Goal: Task Accomplishment & Management: Manage account settings

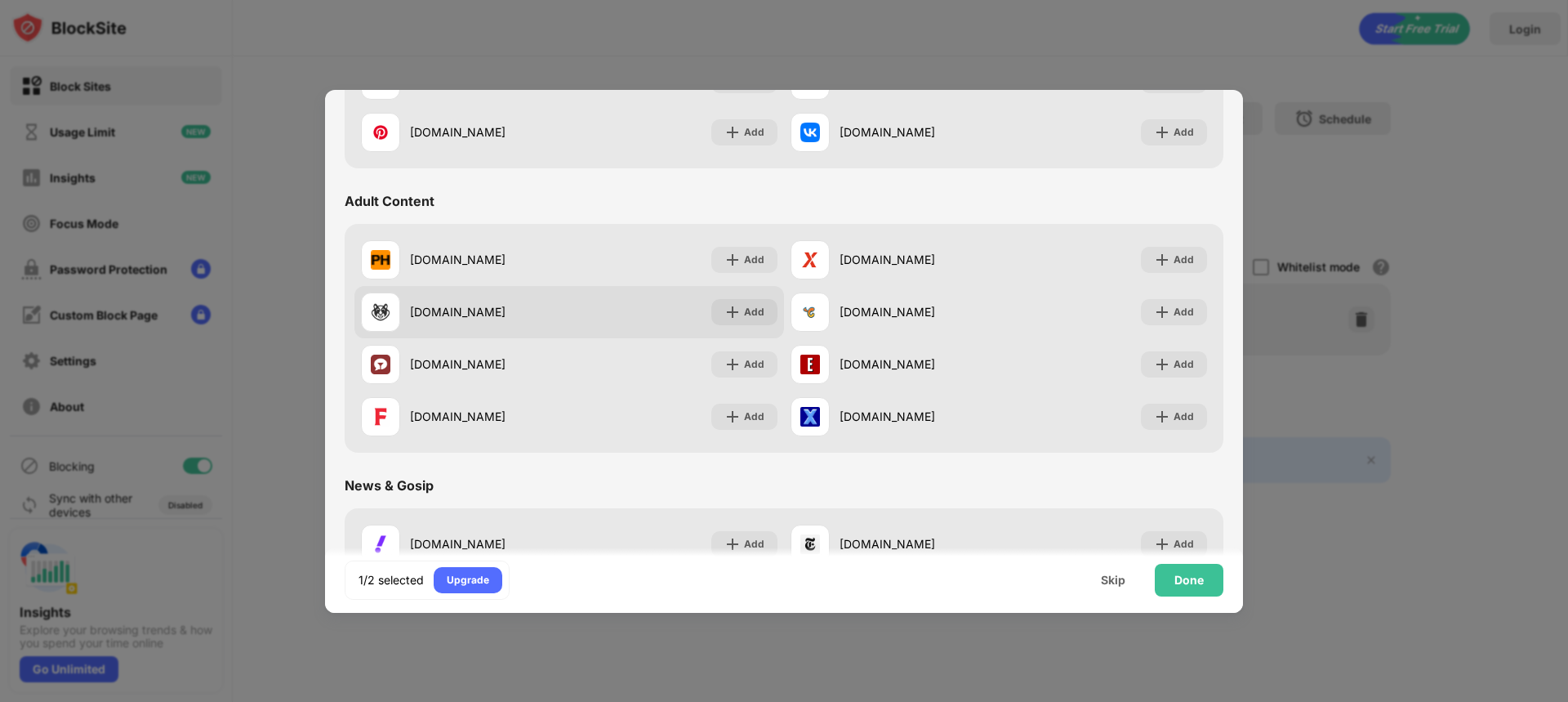
click at [588, 308] on div "[DOMAIN_NAME] Add" at bounding box center [568, 312] width 429 height 52
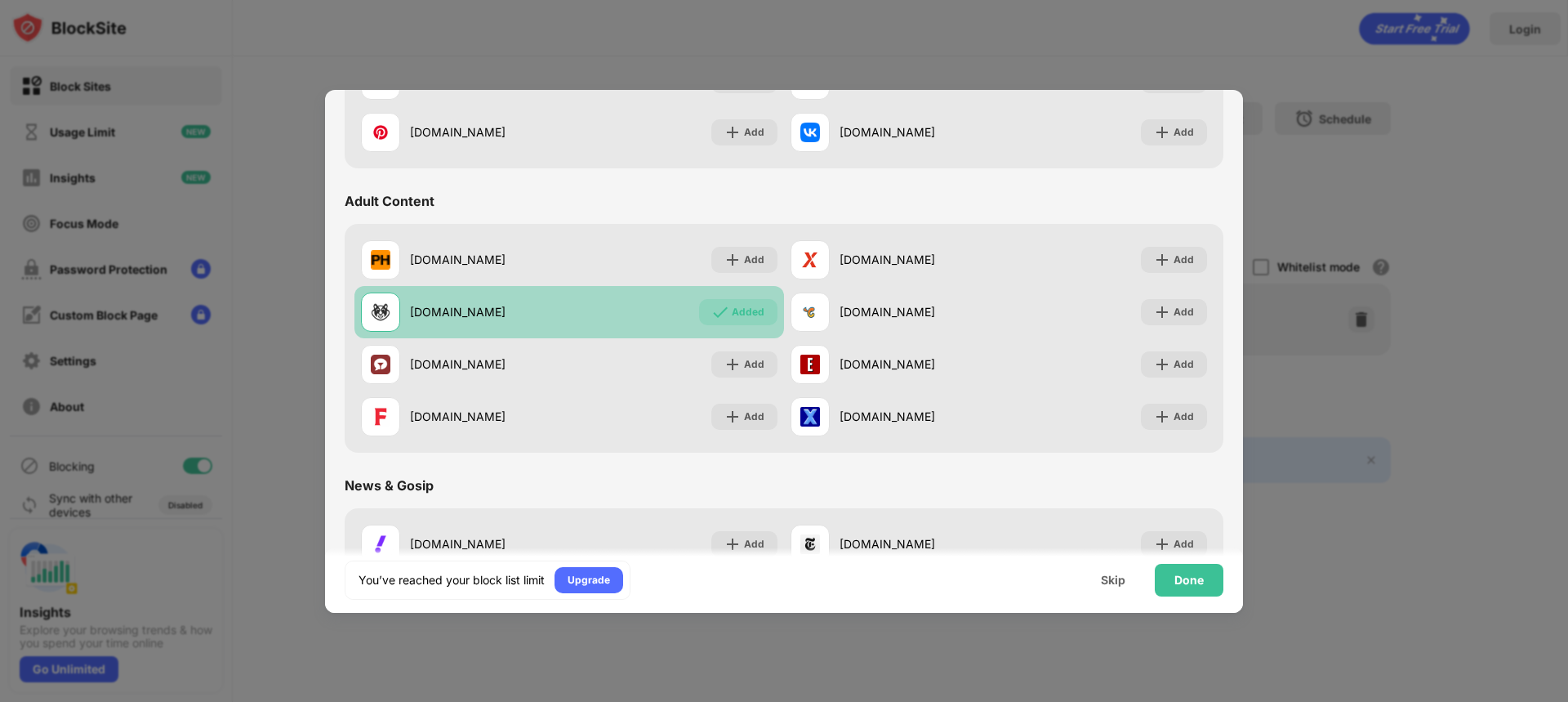
click at [588, 308] on div "[DOMAIN_NAME] Added" at bounding box center [568, 312] width 429 height 52
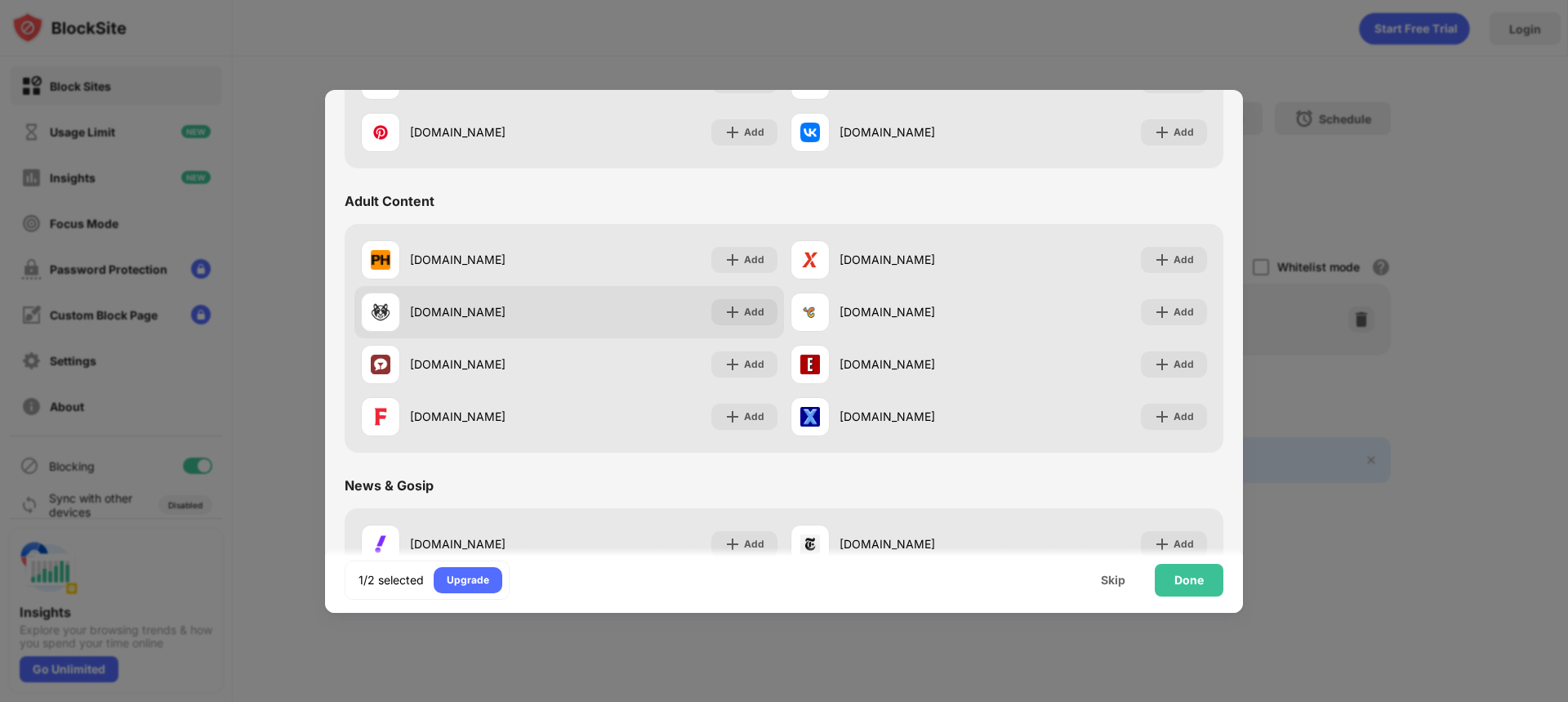
click at [588, 308] on div "[DOMAIN_NAME] Add" at bounding box center [568, 312] width 429 height 52
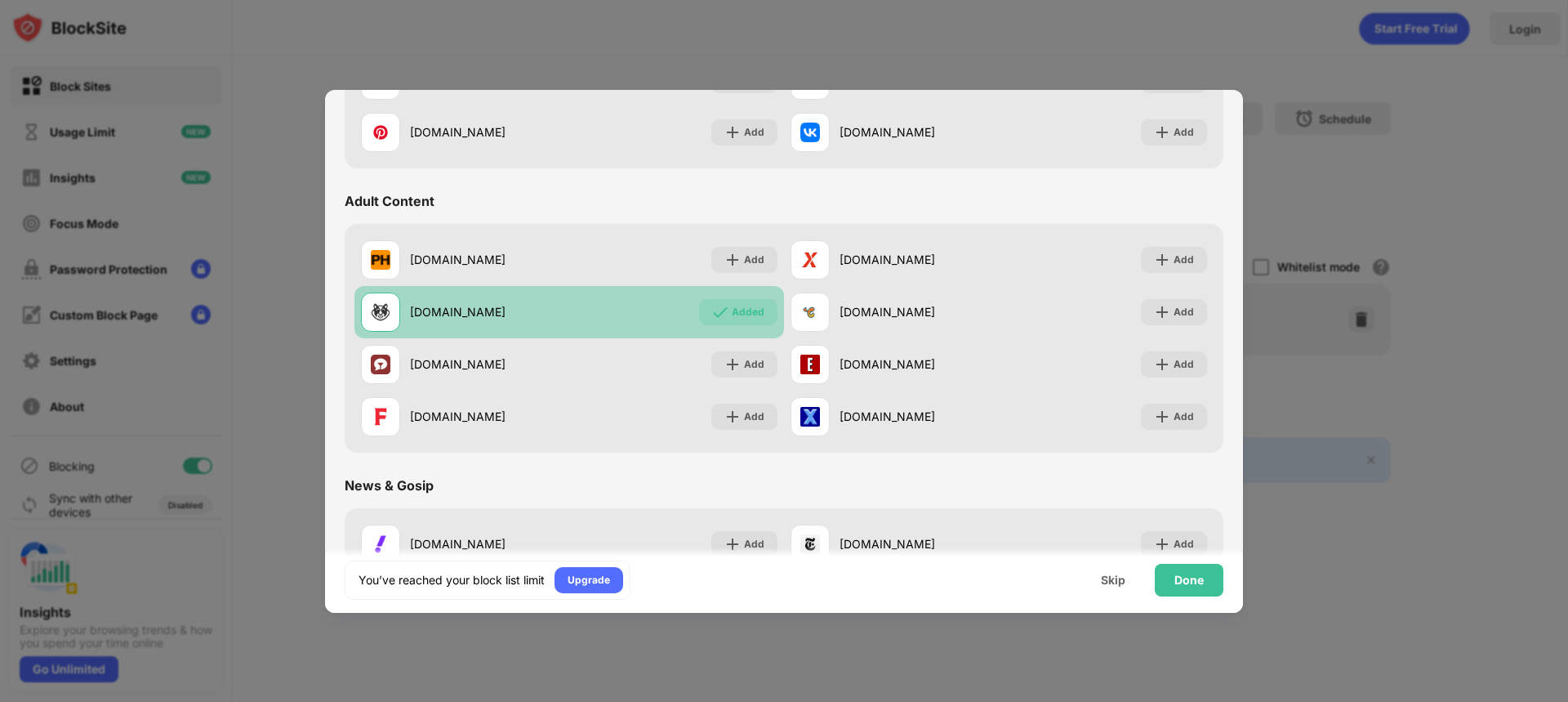
click at [588, 308] on div "[DOMAIN_NAME] Added" at bounding box center [568, 312] width 429 height 52
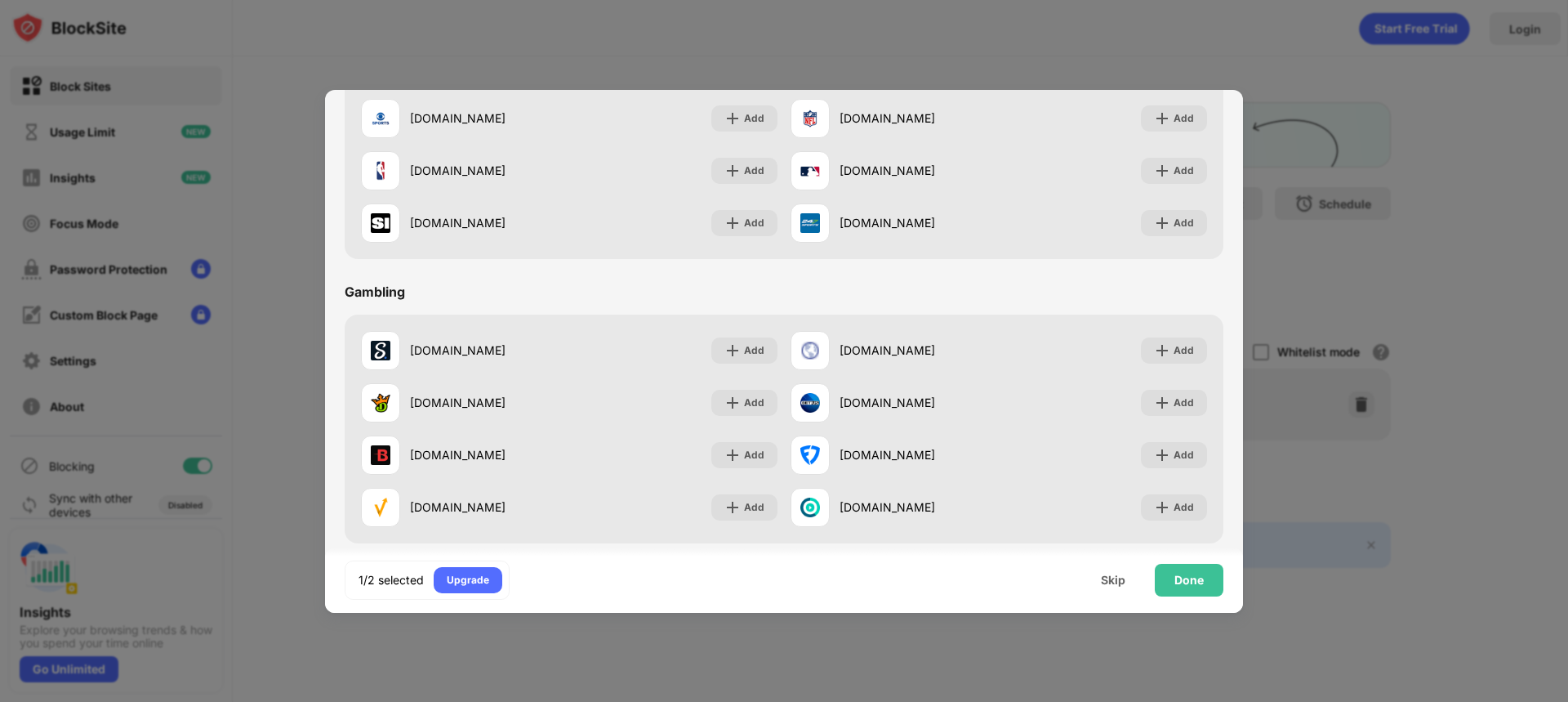
scroll to position [1713, 0]
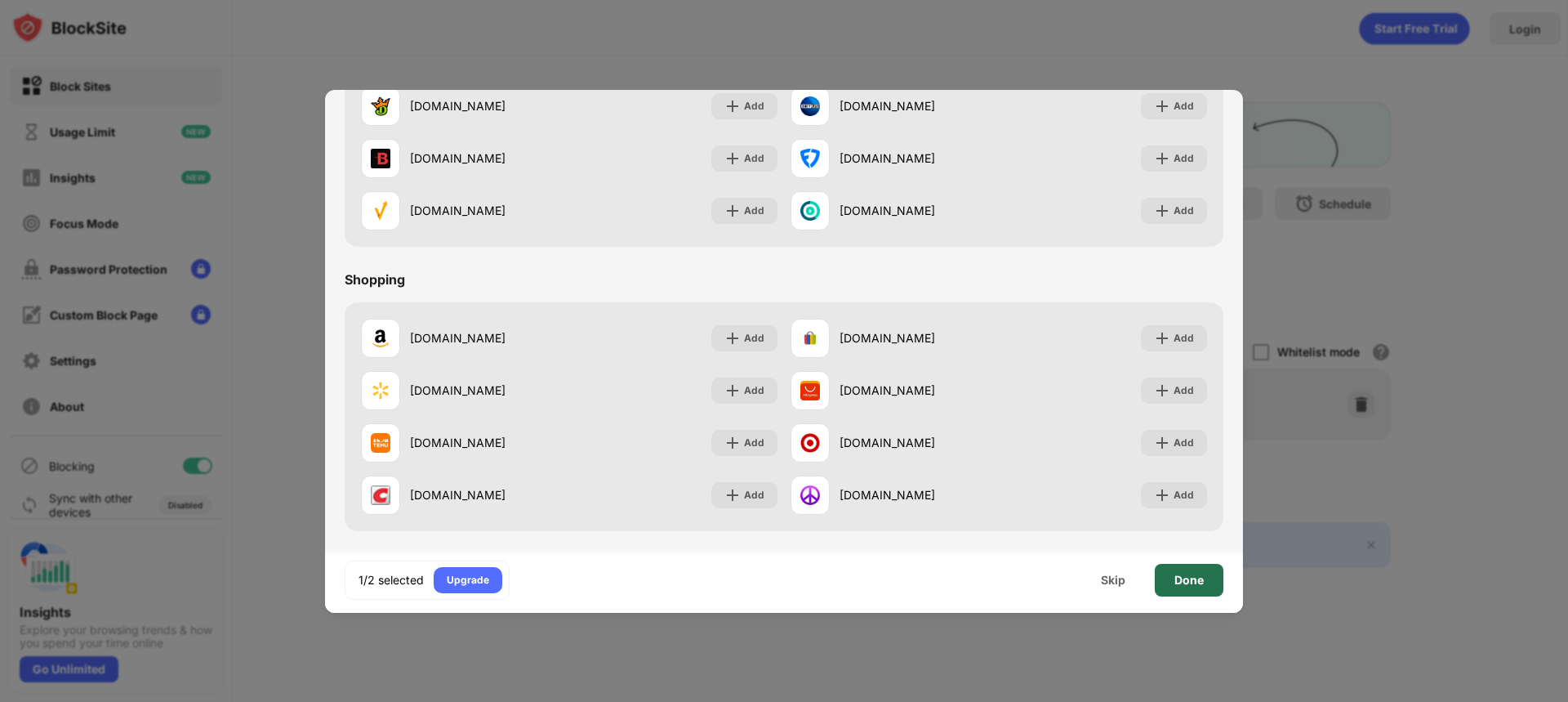
click at [1169, 589] on div "Done" at bounding box center [1190, 580] width 69 height 33
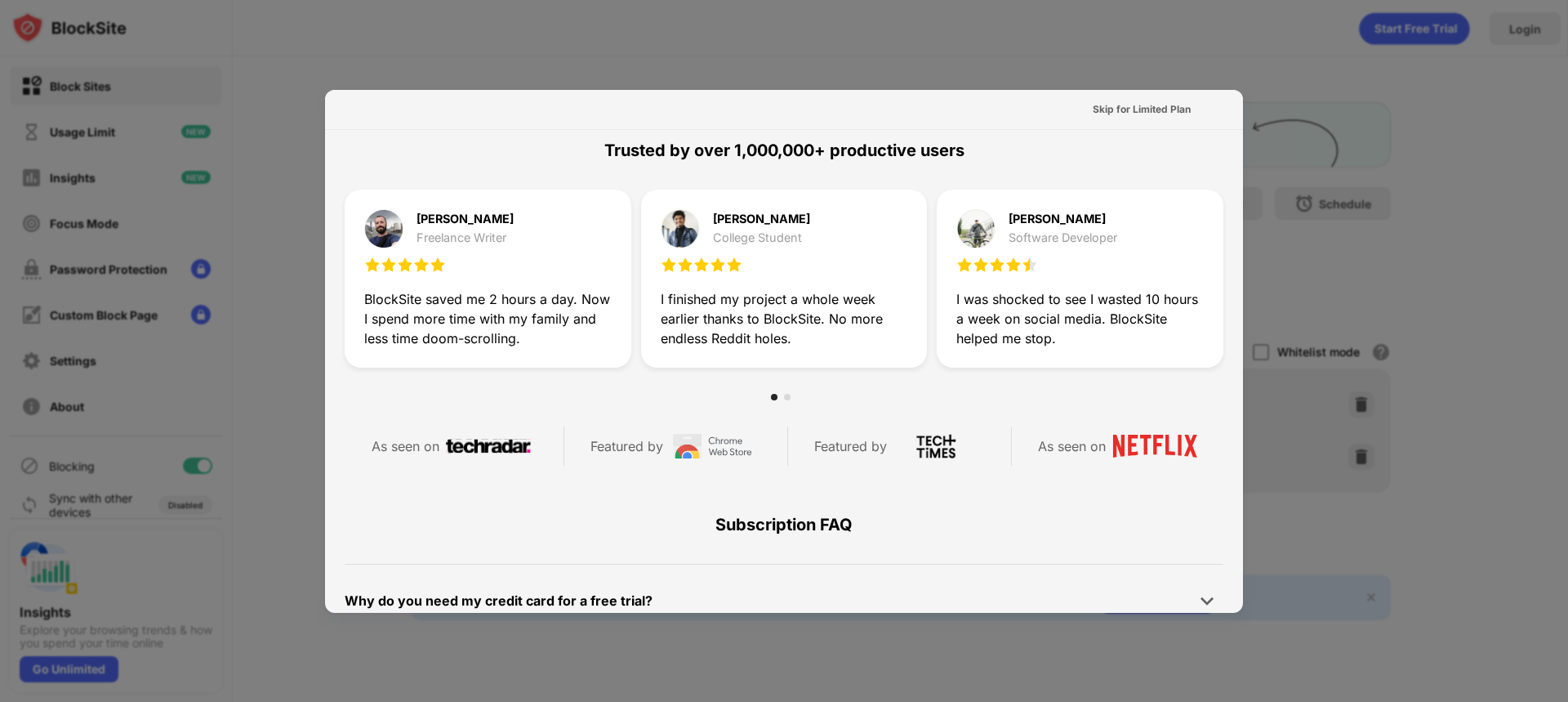
scroll to position [0, 0]
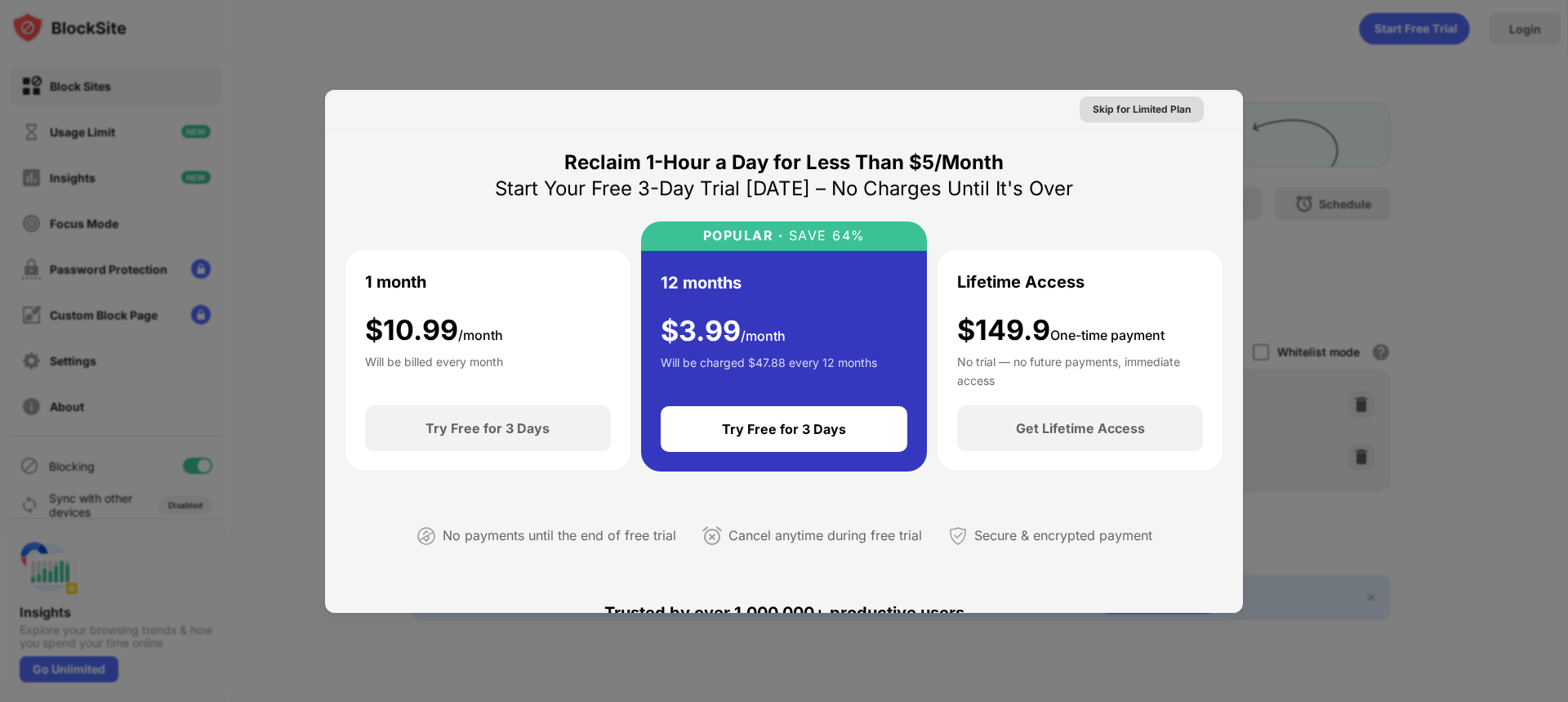
click at [1135, 112] on div "Skip for Limited Plan" at bounding box center [1142, 110] width 98 height 17
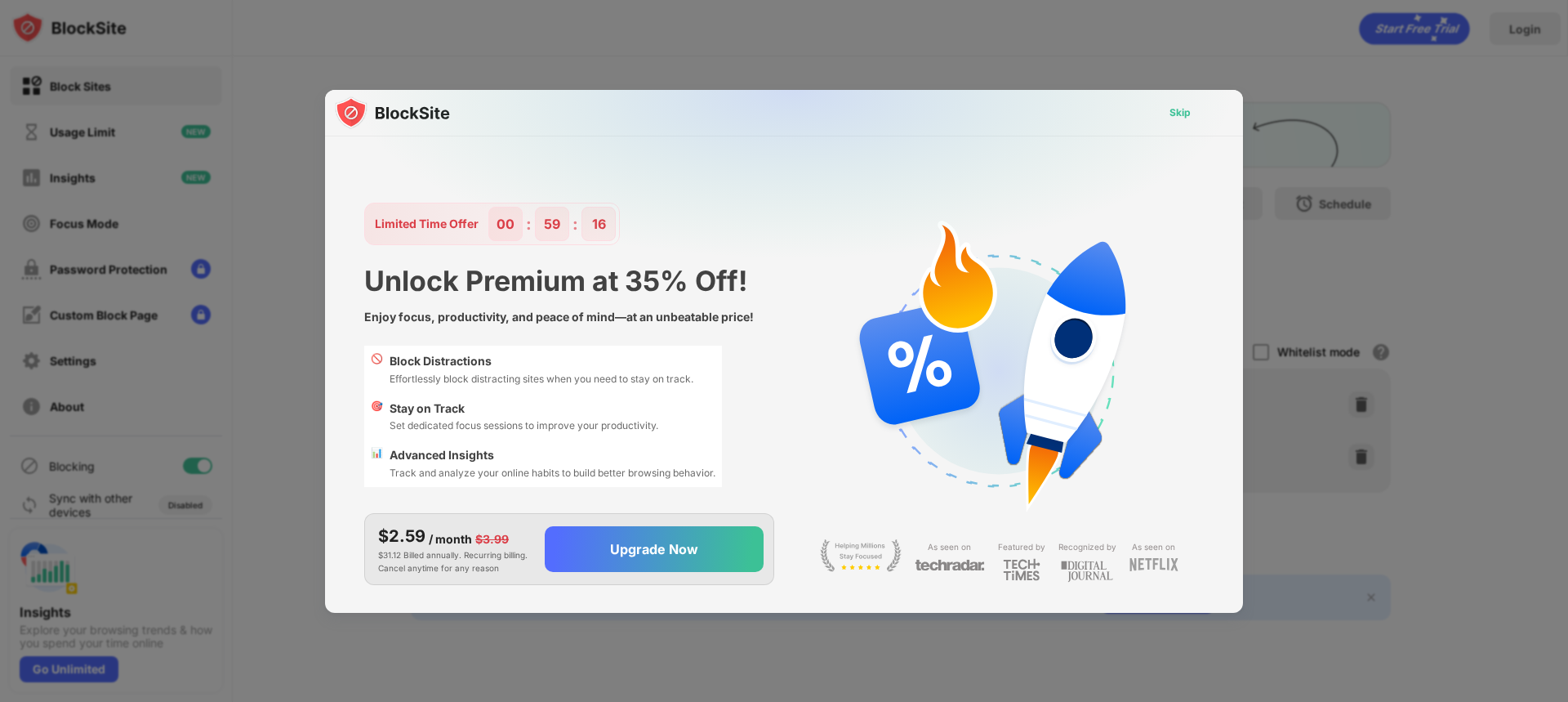
click at [1188, 118] on div "Skip" at bounding box center [1180, 113] width 21 height 17
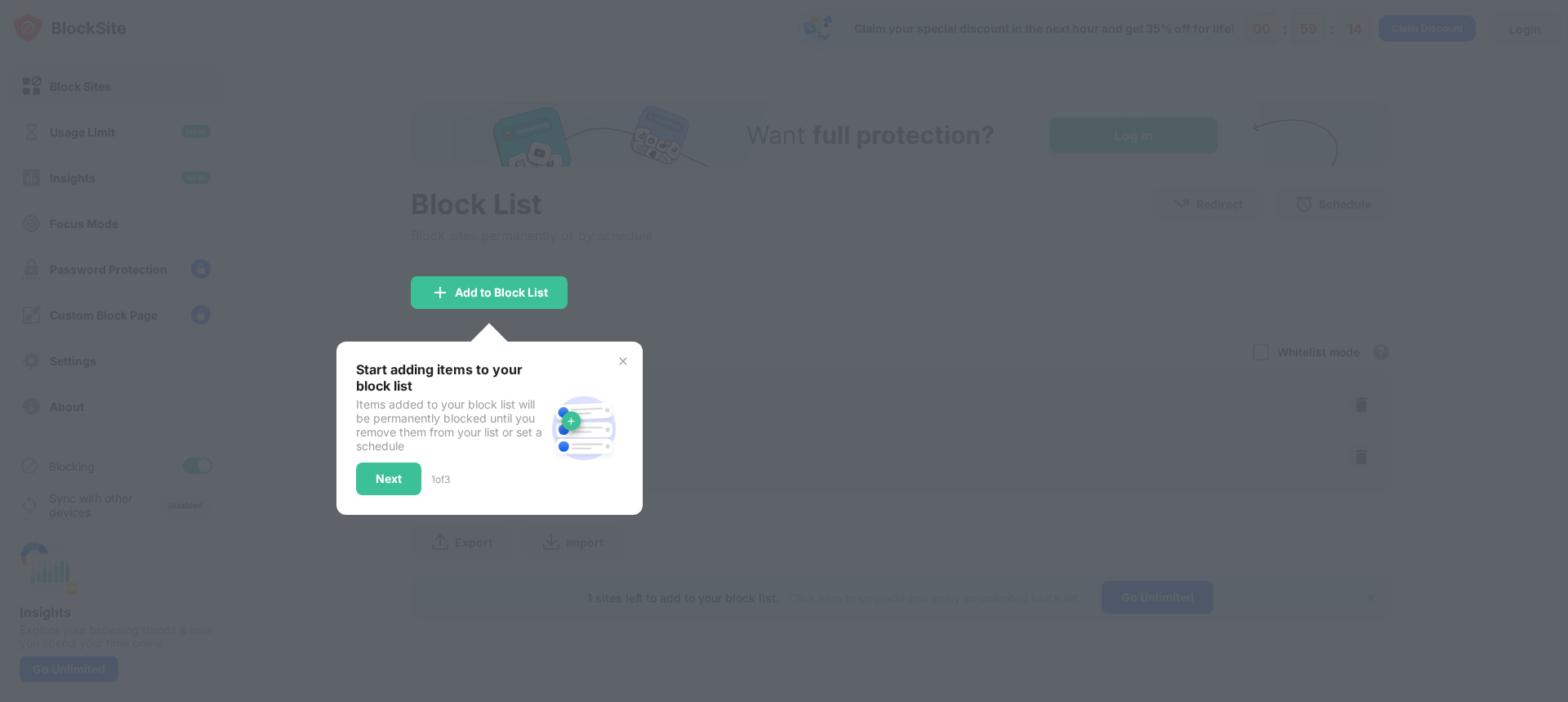
click at [635, 359] on div "Start adding items to your block list Items added to your block list will be pe…" at bounding box center [490, 428] width 306 height 173
click at [626, 358] on img at bounding box center [624, 361] width 13 height 13
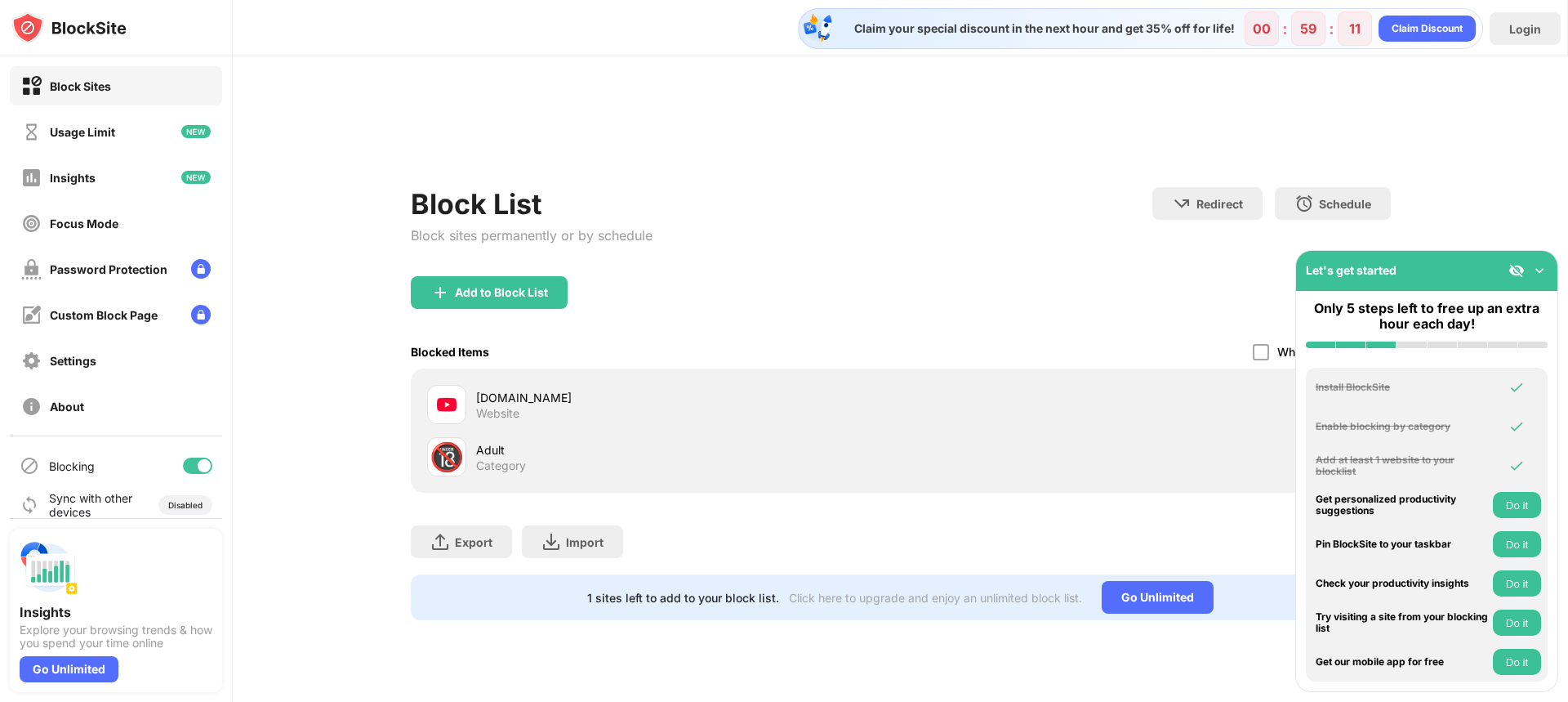
click at [449, 455] on div "🔞" at bounding box center [446, 457] width 34 height 34
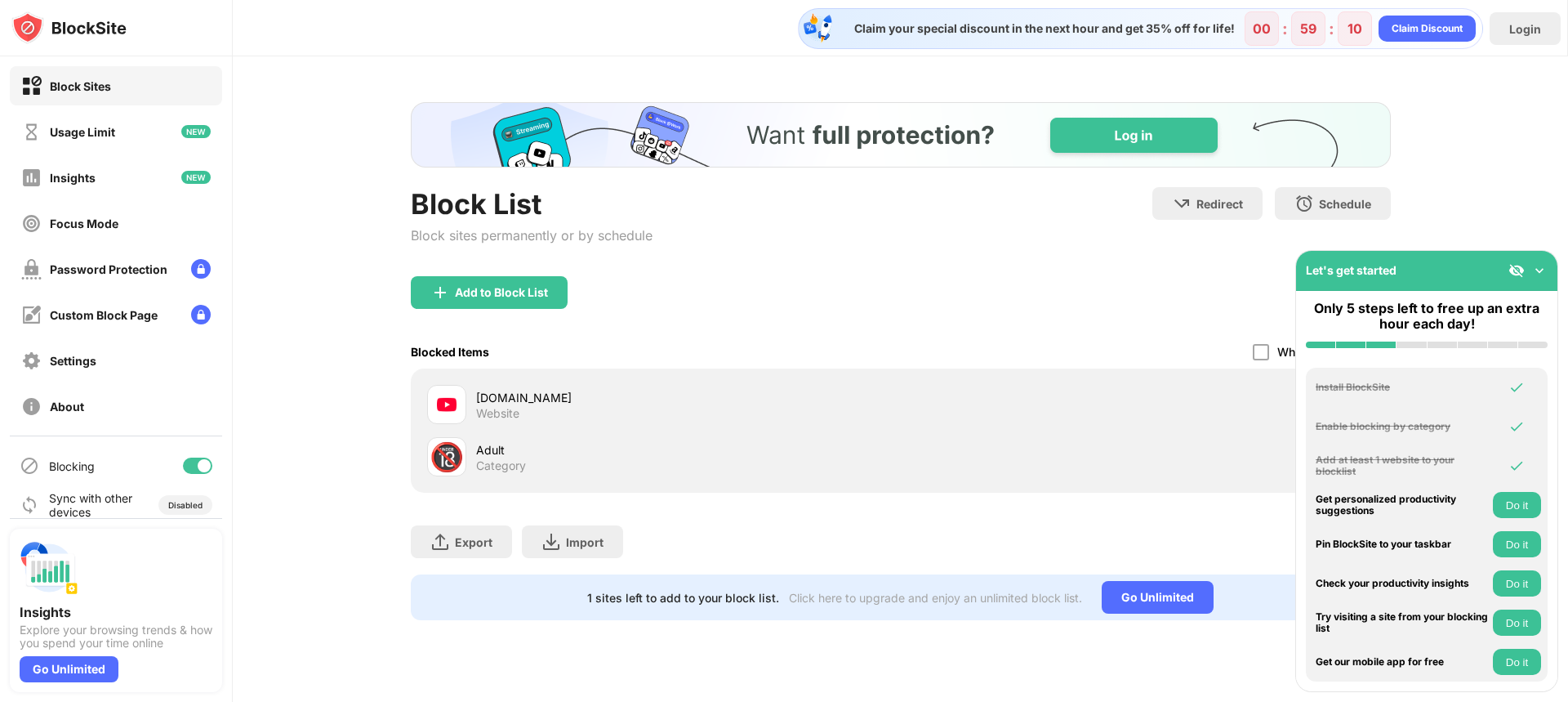
click at [449, 455] on div "🔞" at bounding box center [446, 457] width 34 height 34
click at [1509, 499] on button "Do it" at bounding box center [1518, 504] width 49 height 26
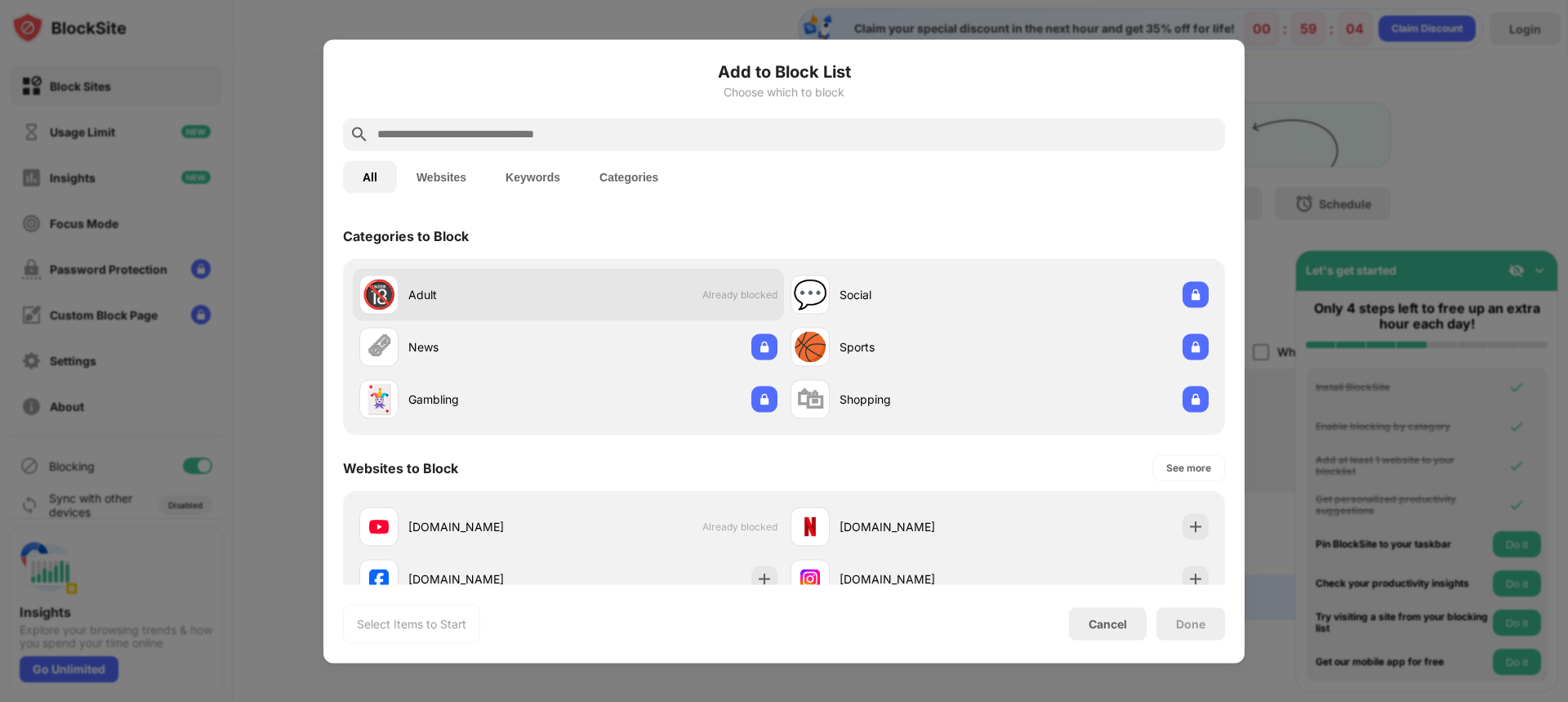
click at [577, 295] on div "🔞 Adult Already blocked" at bounding box center [568, 294] width 431 height 52
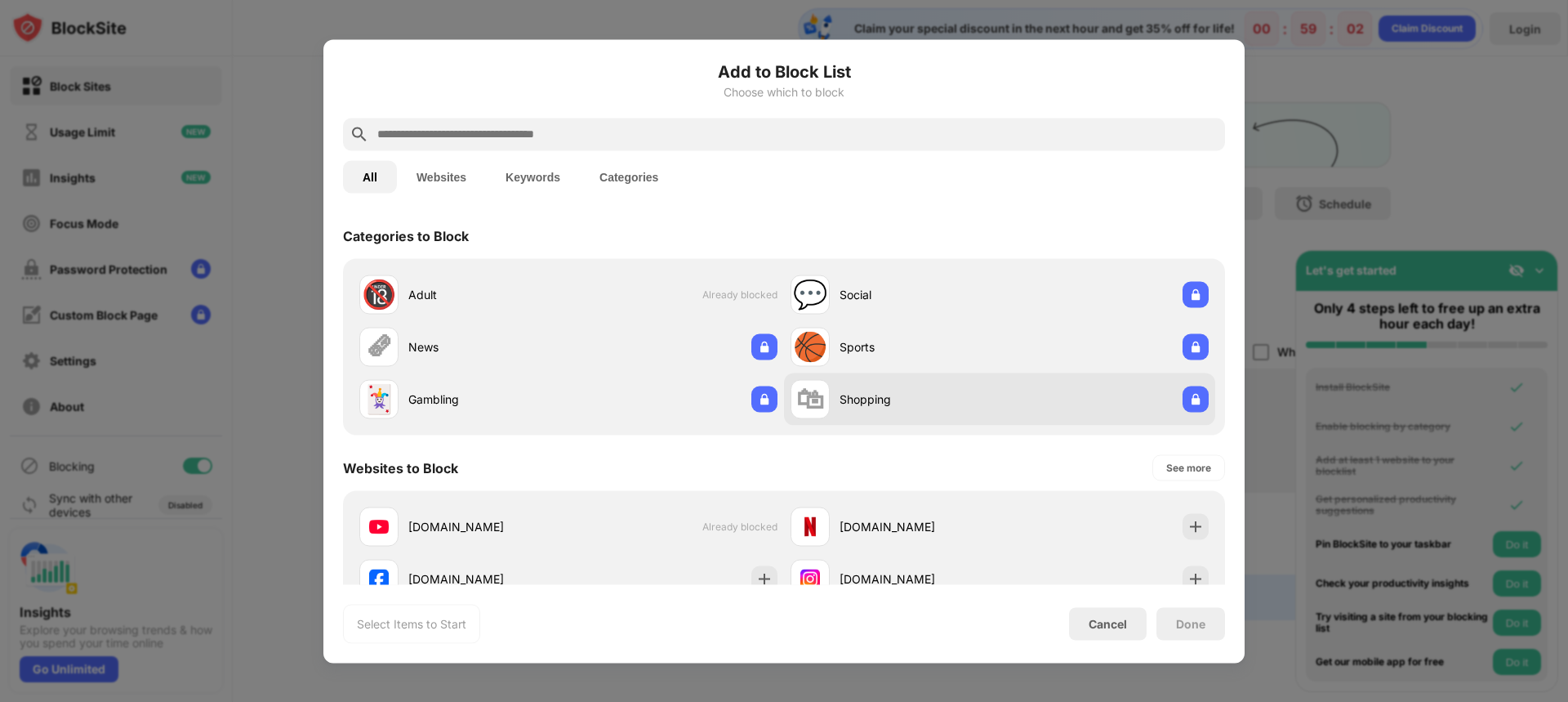
click at [951, 380] on div "🛍 Shopping" at bounding box center [896, 399] width 209 height 39
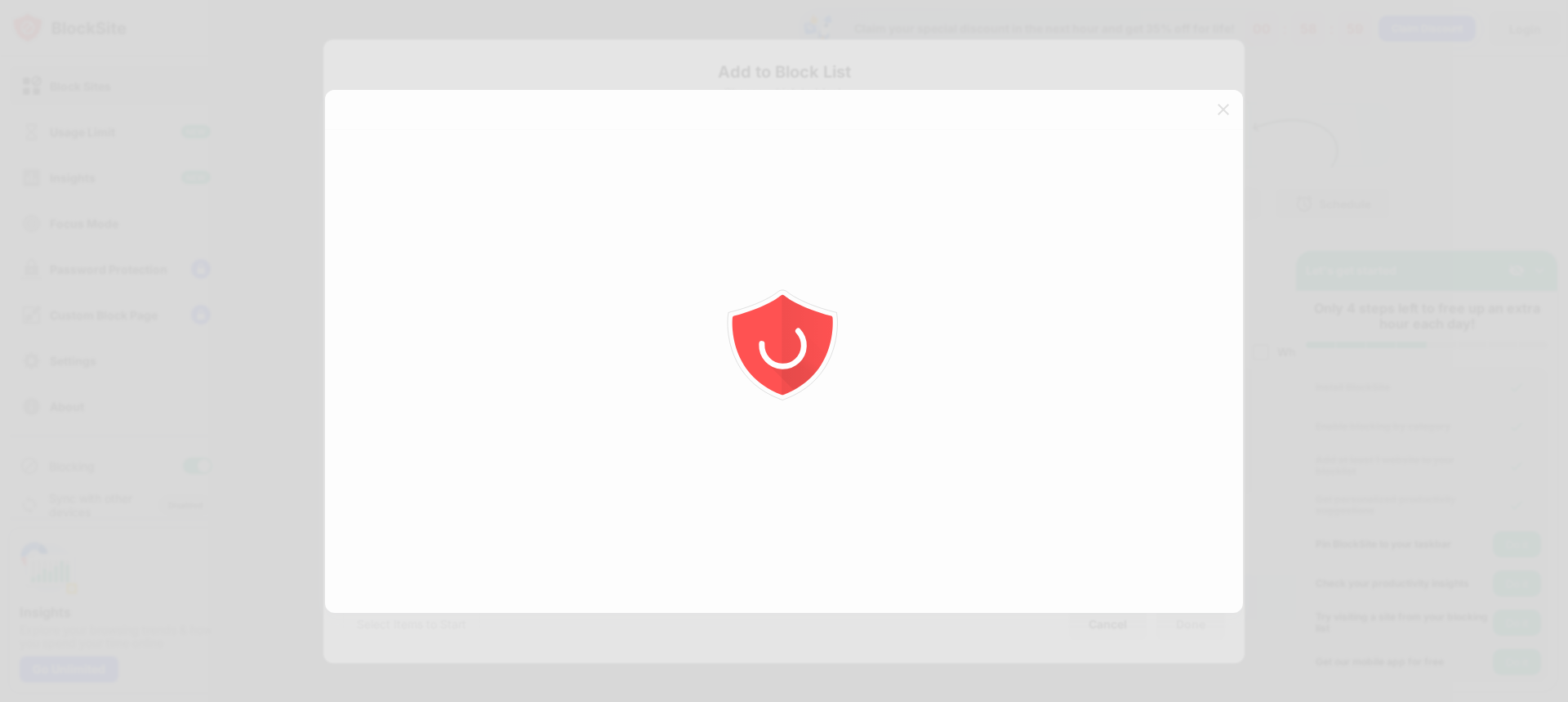
click at [1229, 112] on div at bounding box center [784, 351] width 1568 height 702
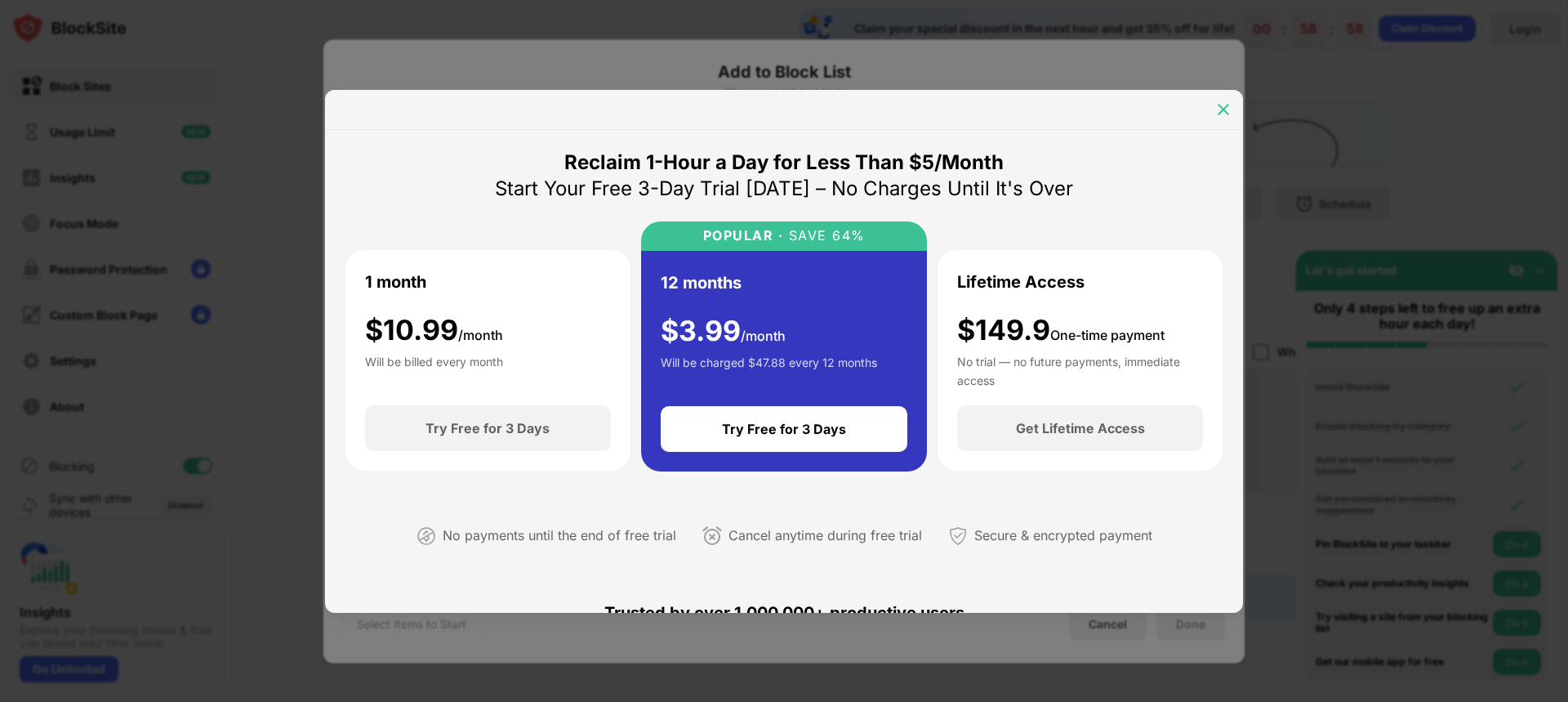
click at [1228, 112] on img at bounding box center [1224, 110] width 17 height 17
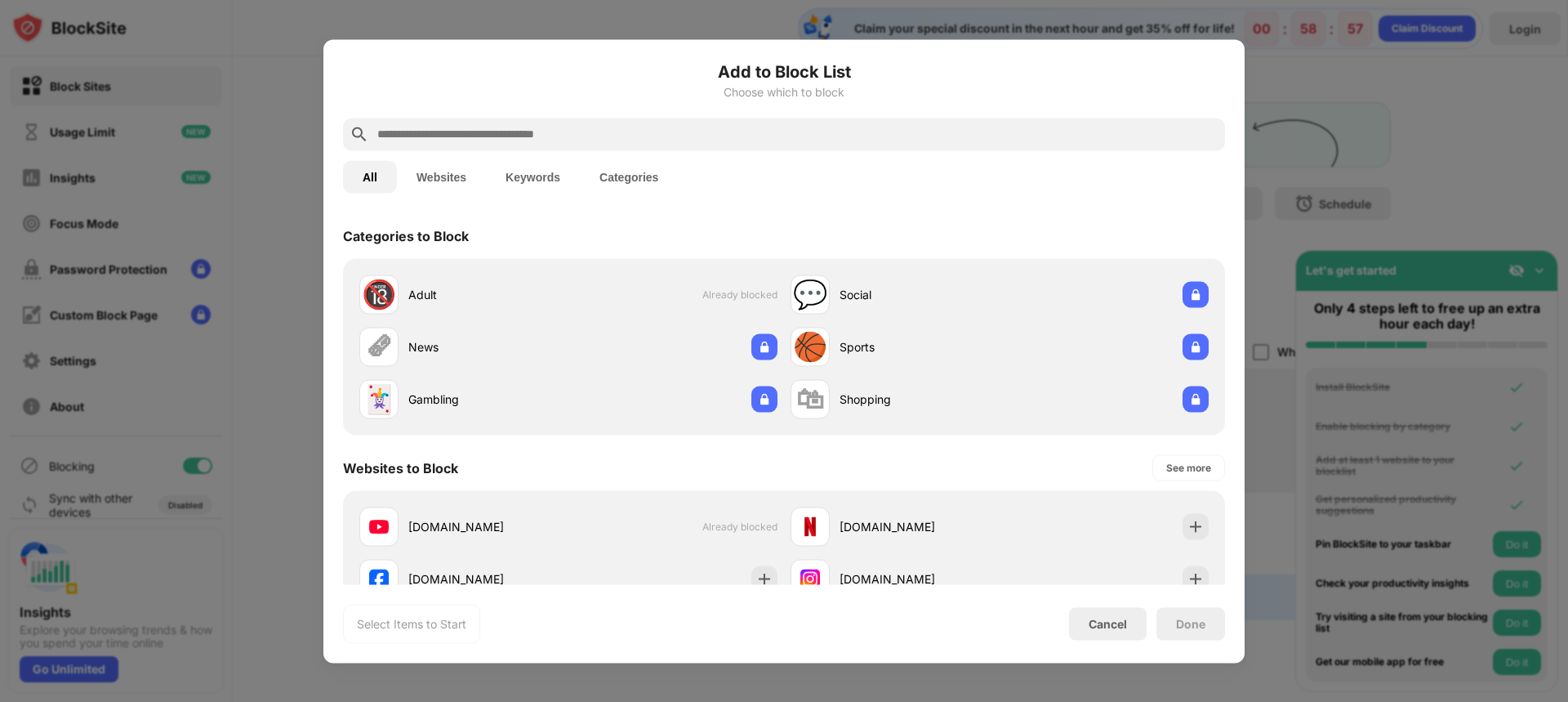
click at [205, 49] on div at bounding box center [784, 351] width 1568 height 702
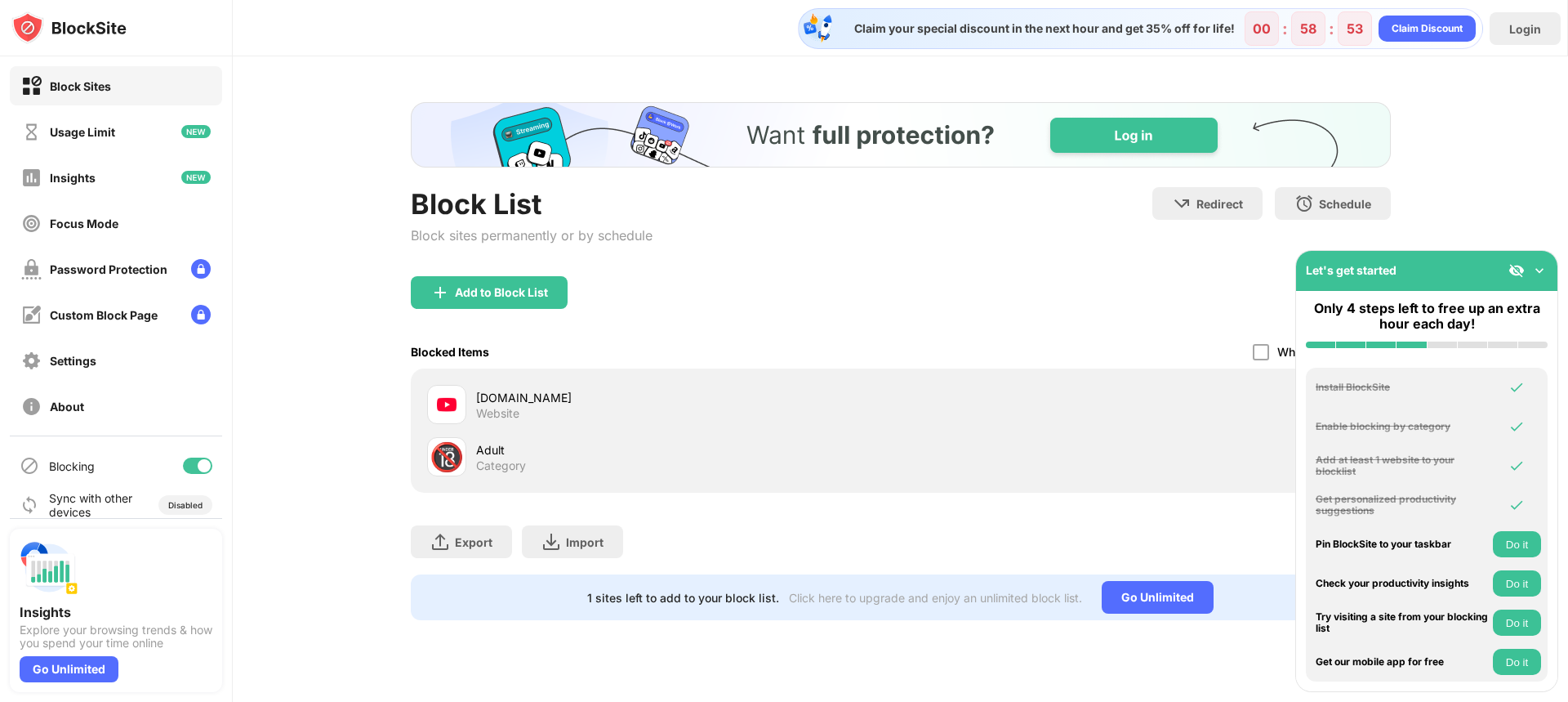
click at [1504, 550] on button "Do it" at bounding box center [1518, 544] width 49 height 26
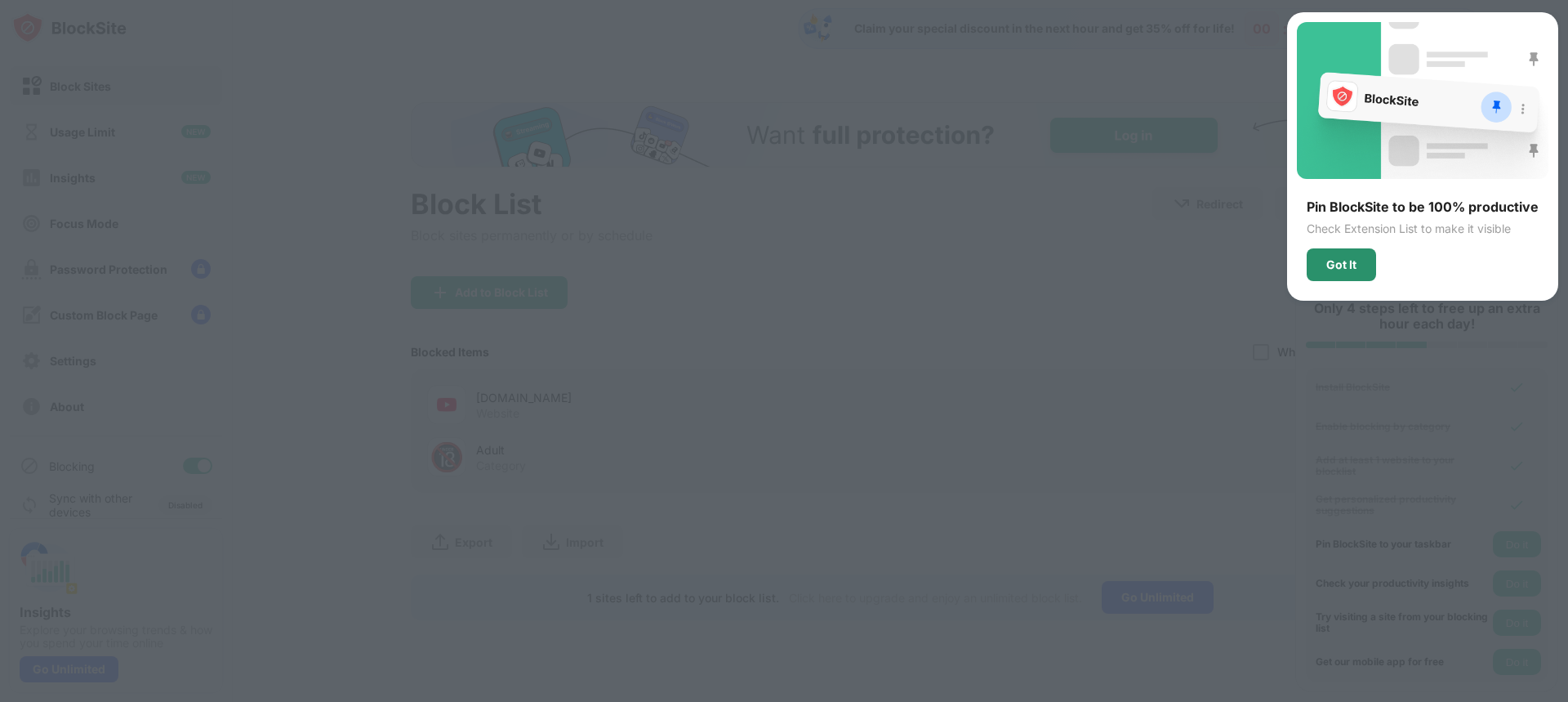
click at [1347, 266] on div "Got It" at bounding box center [1342, 265] width 30 height 13
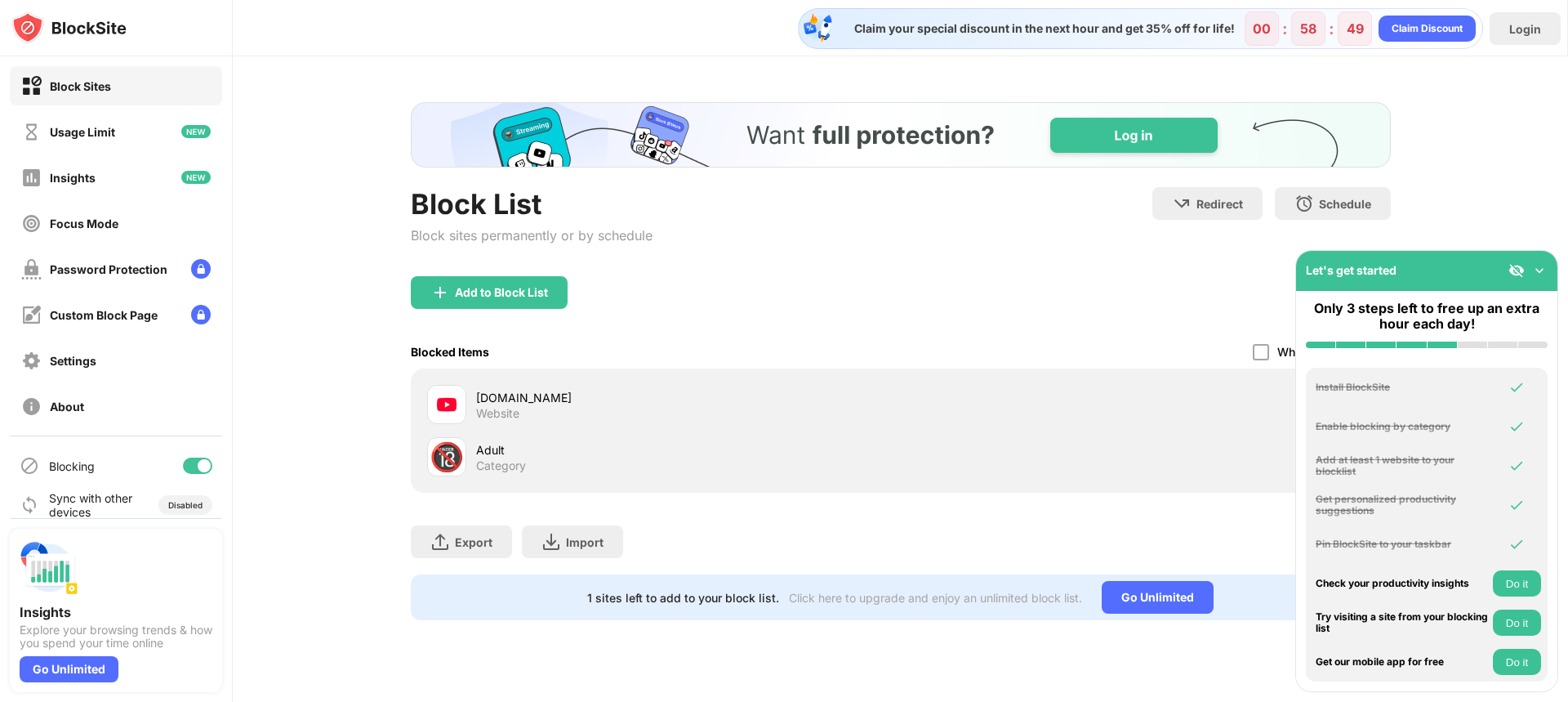
click at [1517, 576] on button "Do it" at bounding box center [1518, 583] width 49 height 26
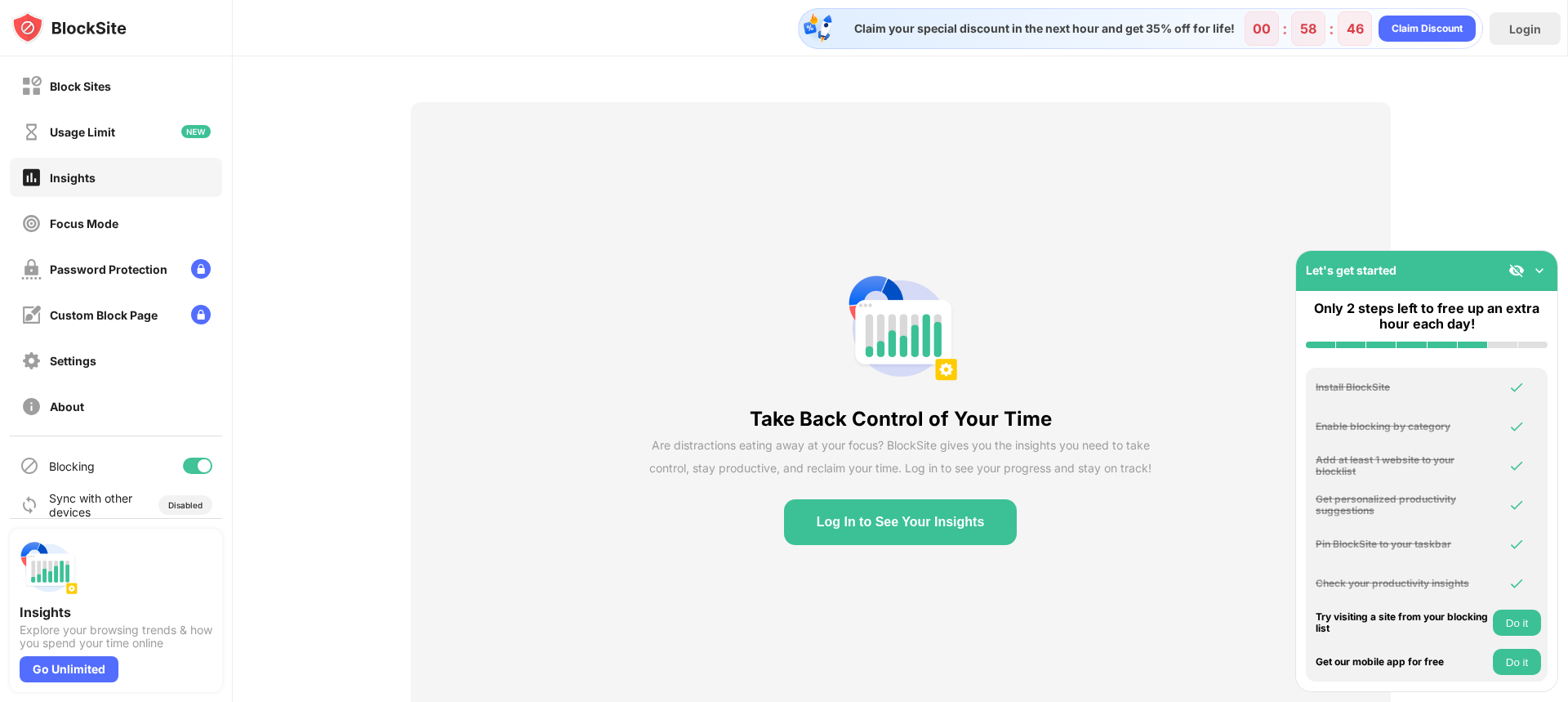
click at [1525, 616] on button "Do it" at bounding box center [1518, 622] width 49 height 26
click at [1492, 658] on div "Get our mobile app for free Do it" at bounding box center [1427, 662] width 242 height 26
click at [1508, 667] on button "Do it" at bounding box center [1518, 662] width 49 height 26
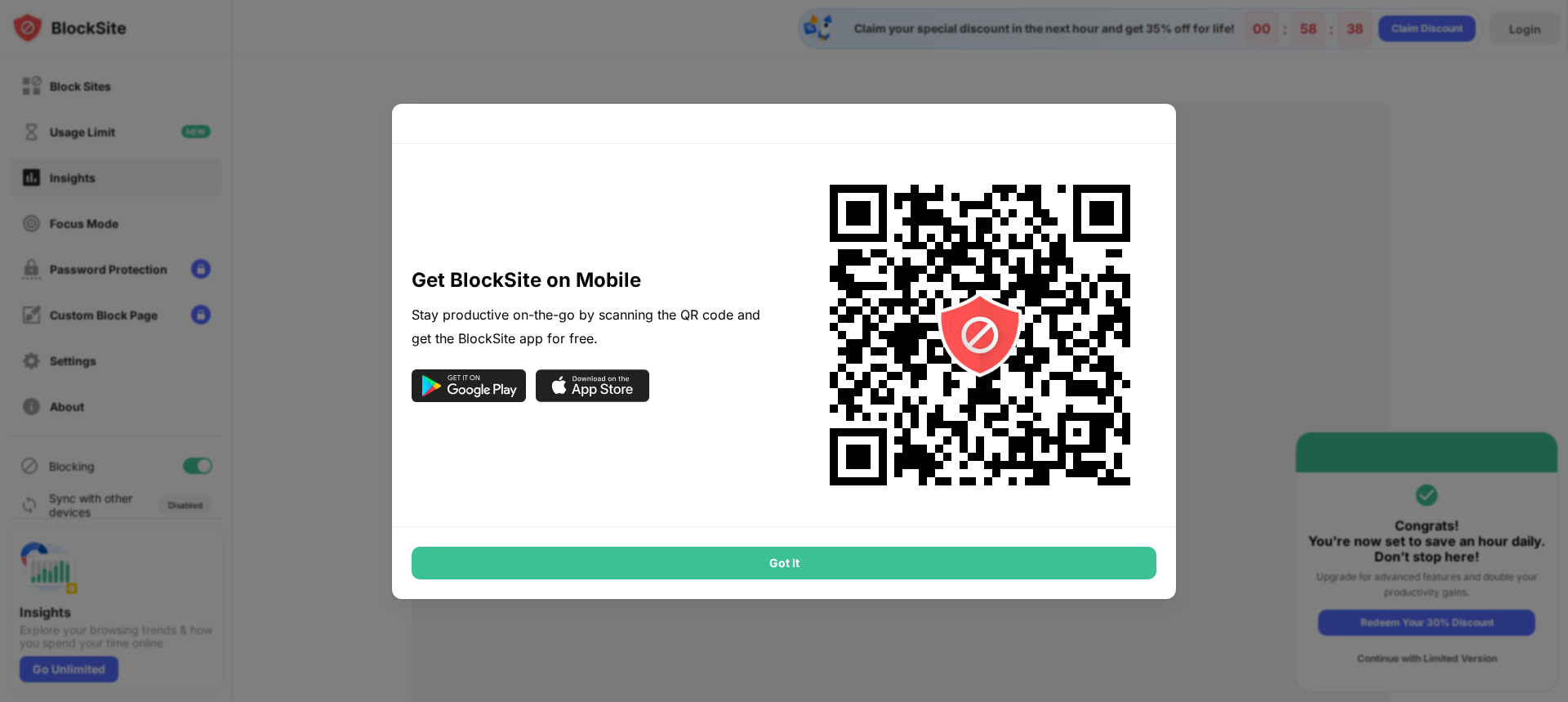
click at [881, 547] on div "Got It" at bounding box center [784, 563] width 745 height 33
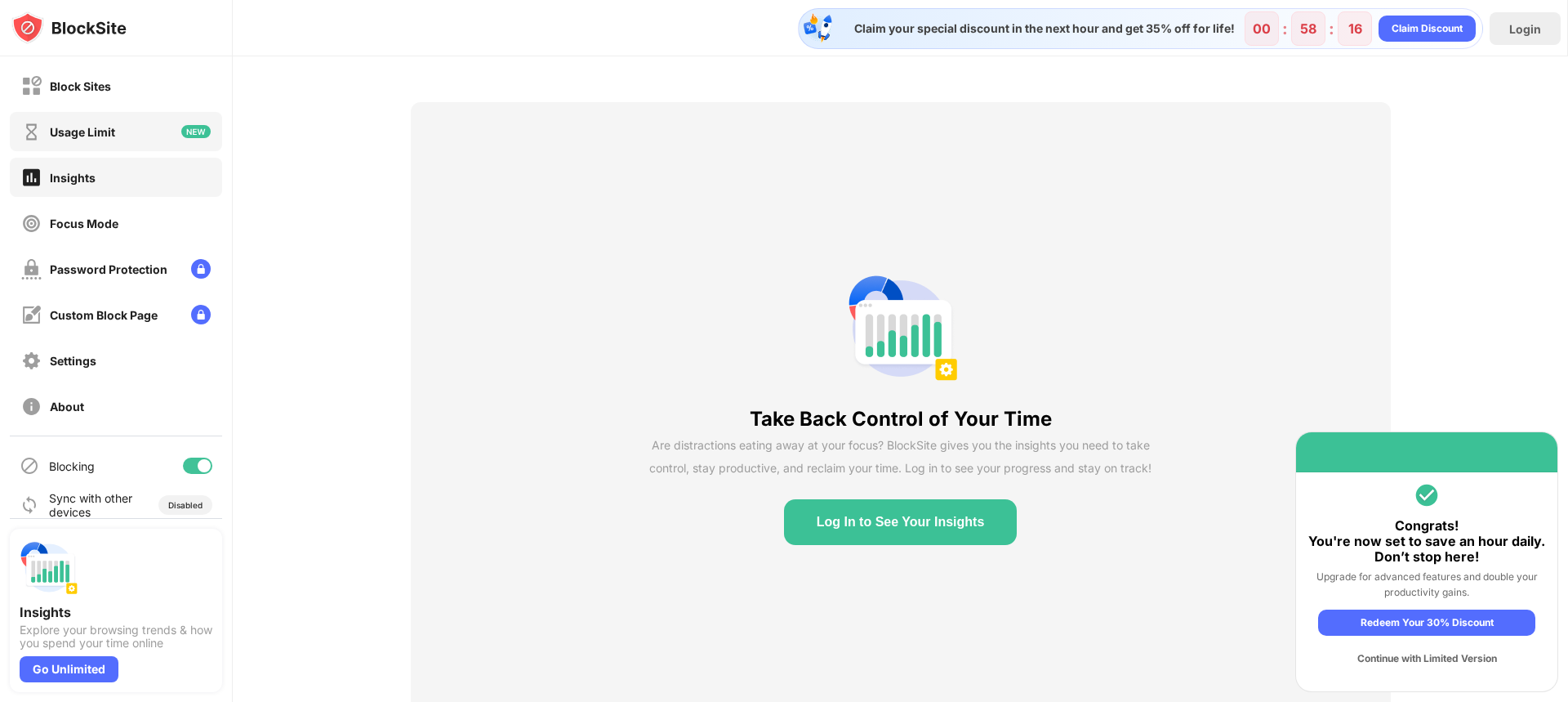
click at [162, 125] on div "Usage Limit" at bounding box center [116, 132] width 213 height 39
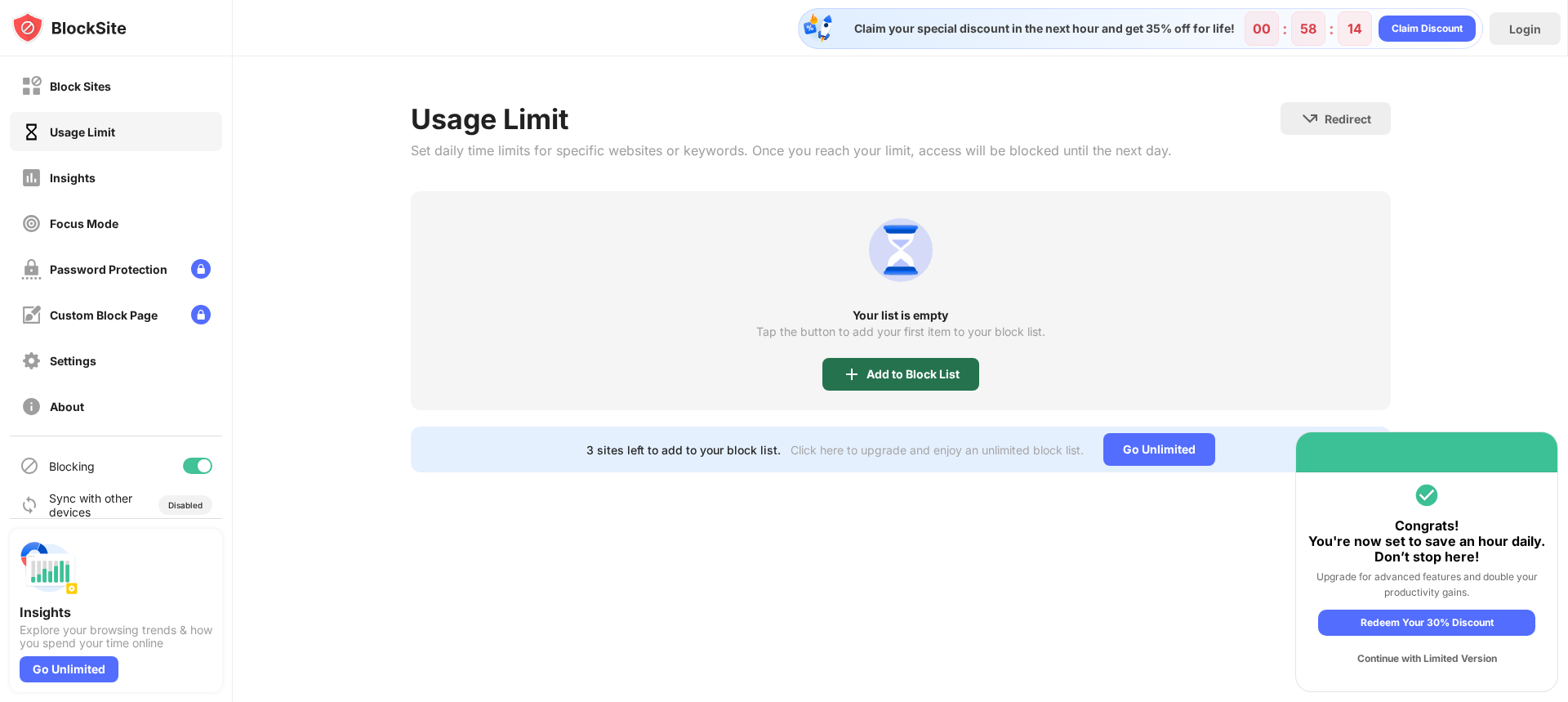
click at [932, 377] on div "Add to Block List" at bounding box center [913, 374] width 93 height 13
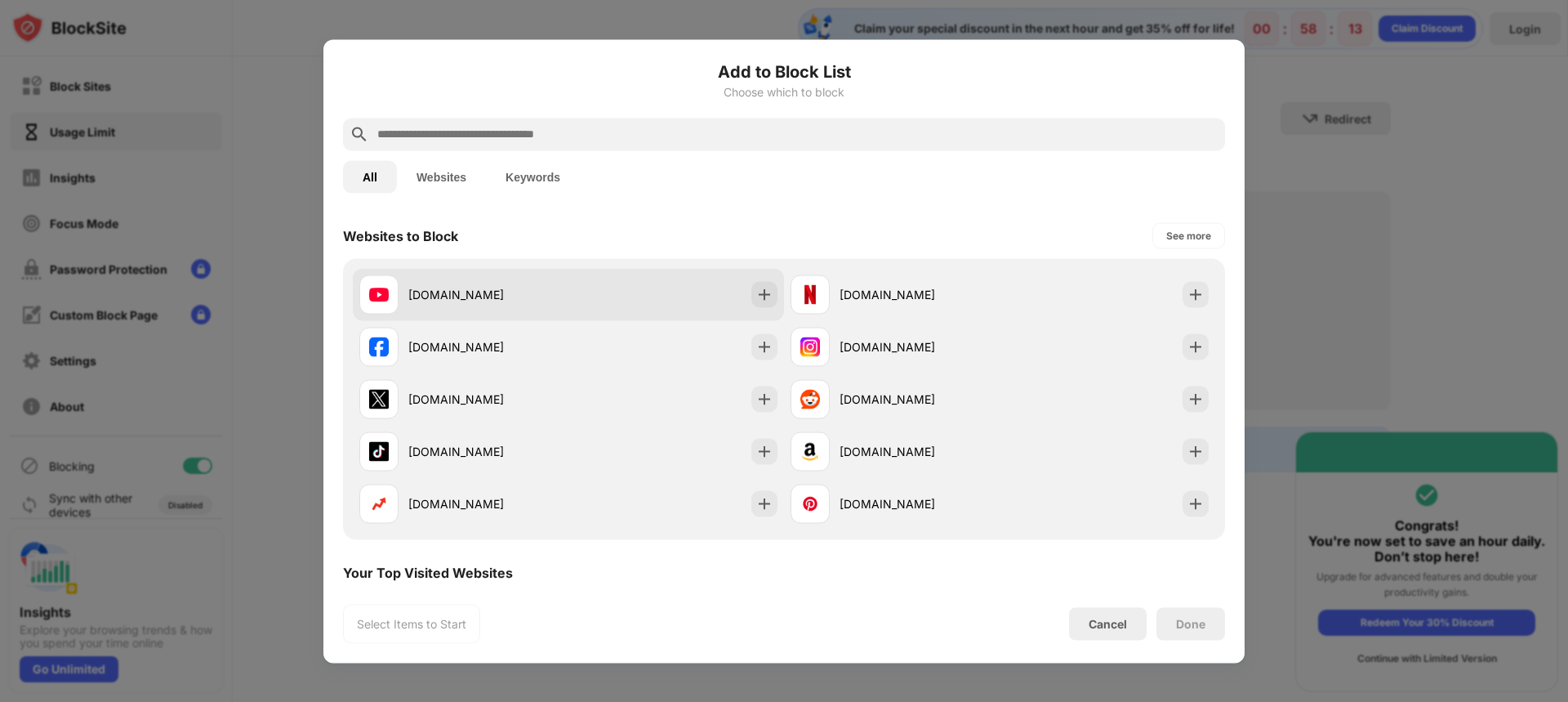
click at [542, 293] on div "[DOMAIN_NAME]" at bounding box center [488, 295] width 160 height 17
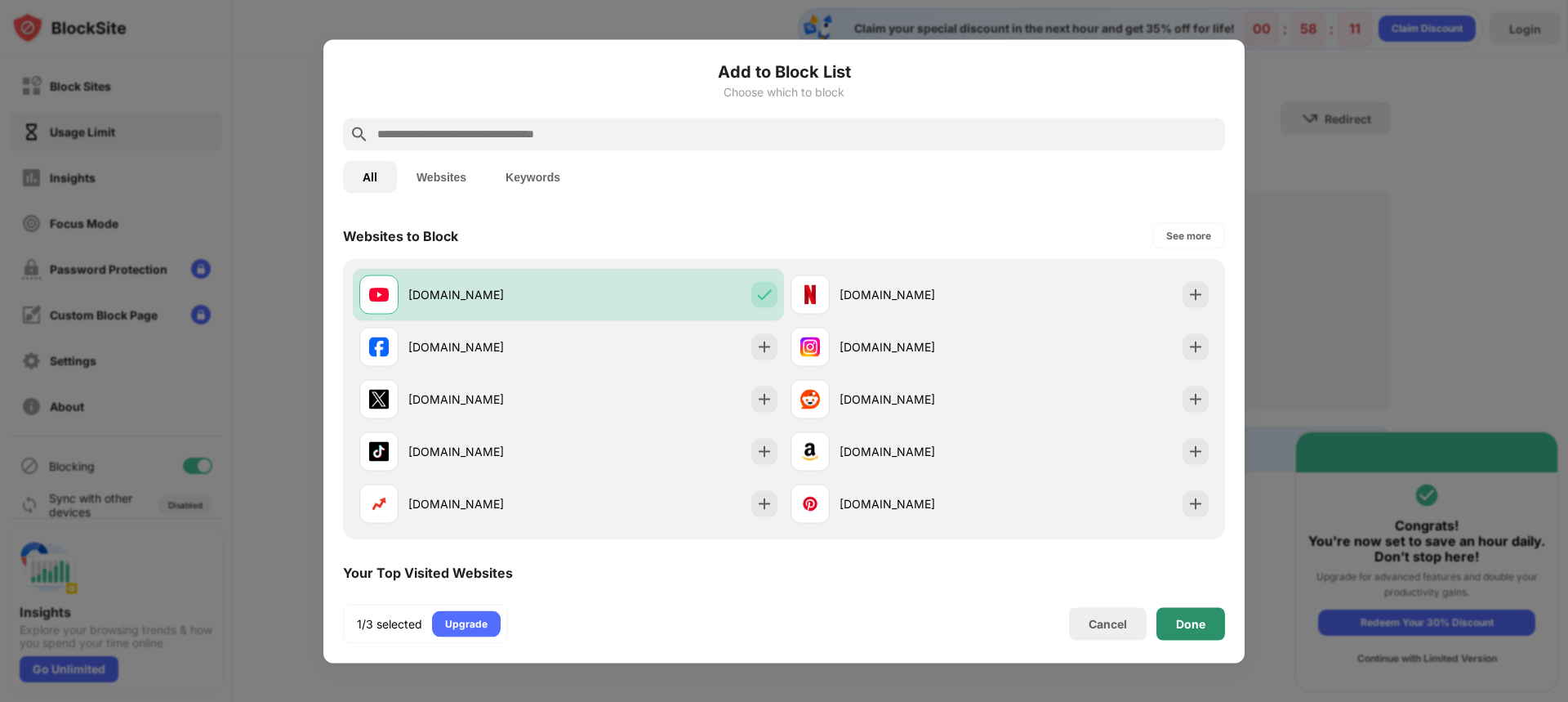
click at [1177, 628] on div "Done" at bounding box center [1190, 624] width 29 height 13
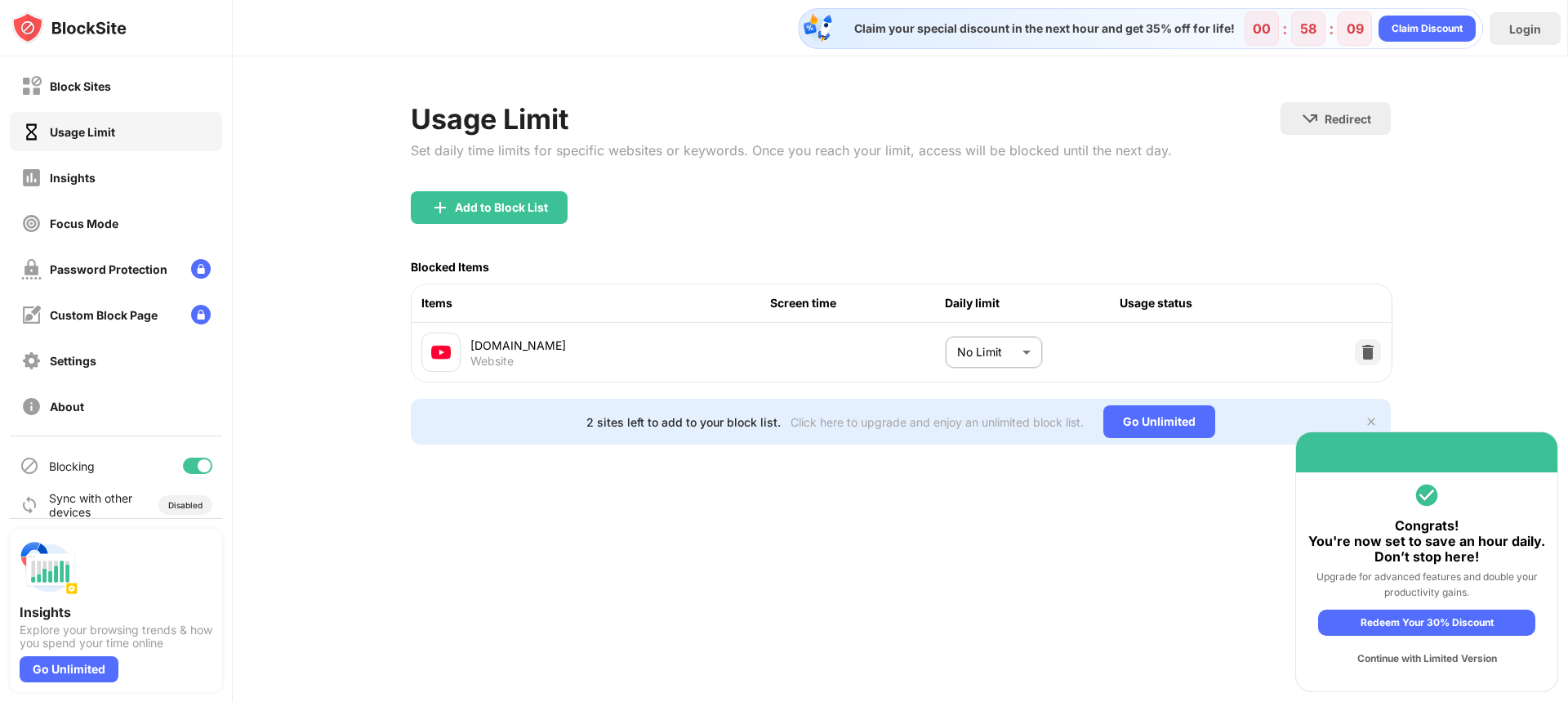
click at [970, 370] on body "Block Sites Usage Limit Insights Focus Mode Password Protection Custom Block Pa…" at bounding box center [784, 351] width 1568 height 702
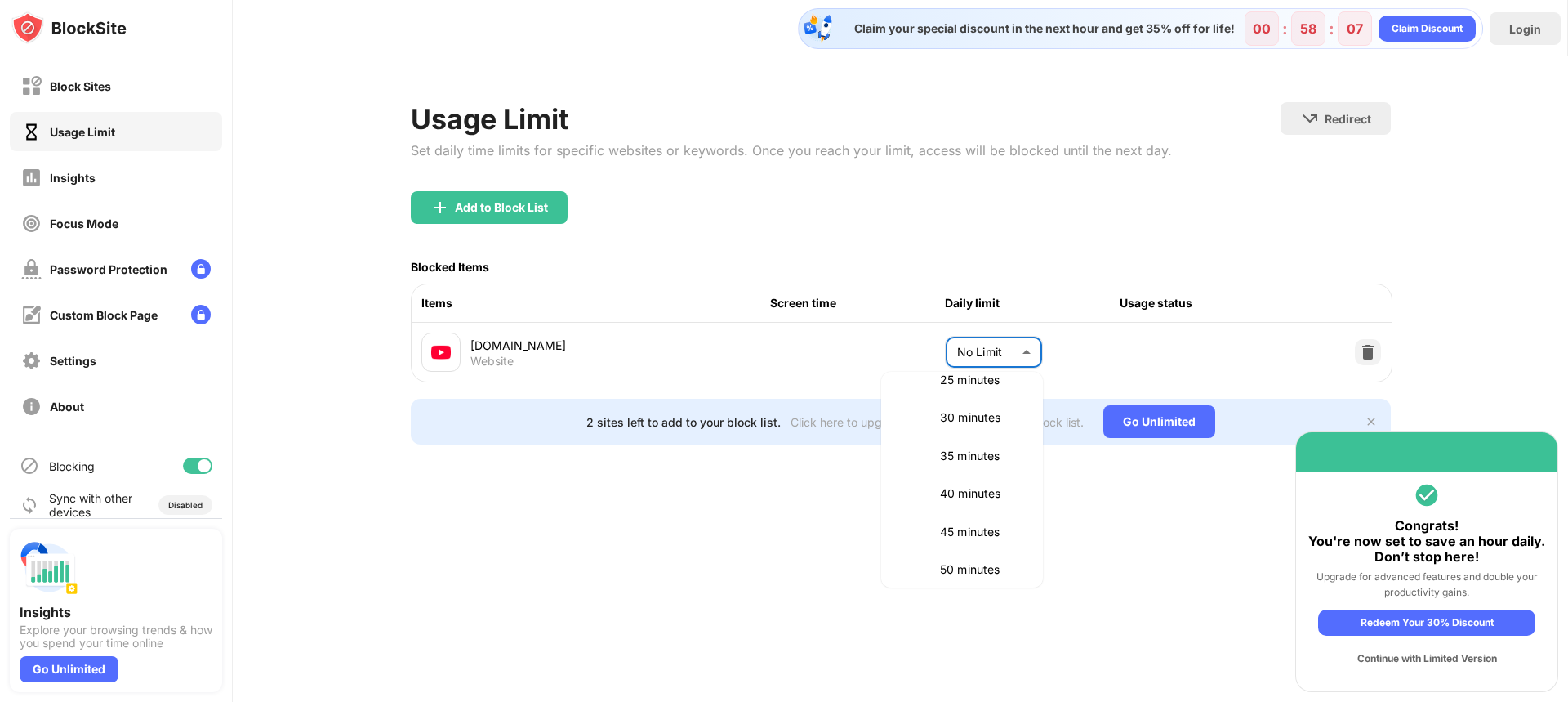
scroll to position [219, 0]
click at [969, 514] on li "45 minutes" at bounding box center [963, 530] width 142 height 38
type input "**"
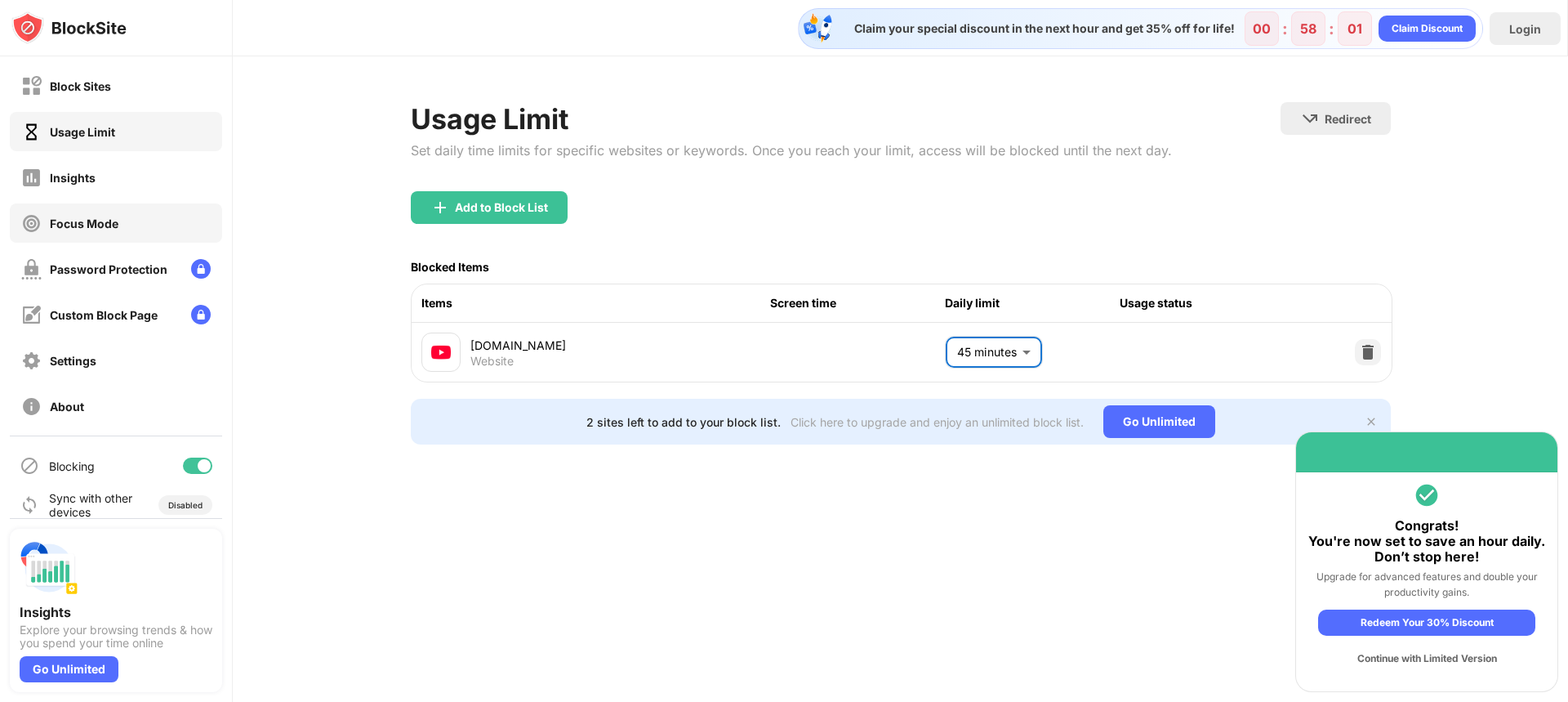
click at [142, 219] on div "Focus Mode" at bounding box center [116, 223] width 213 height 39
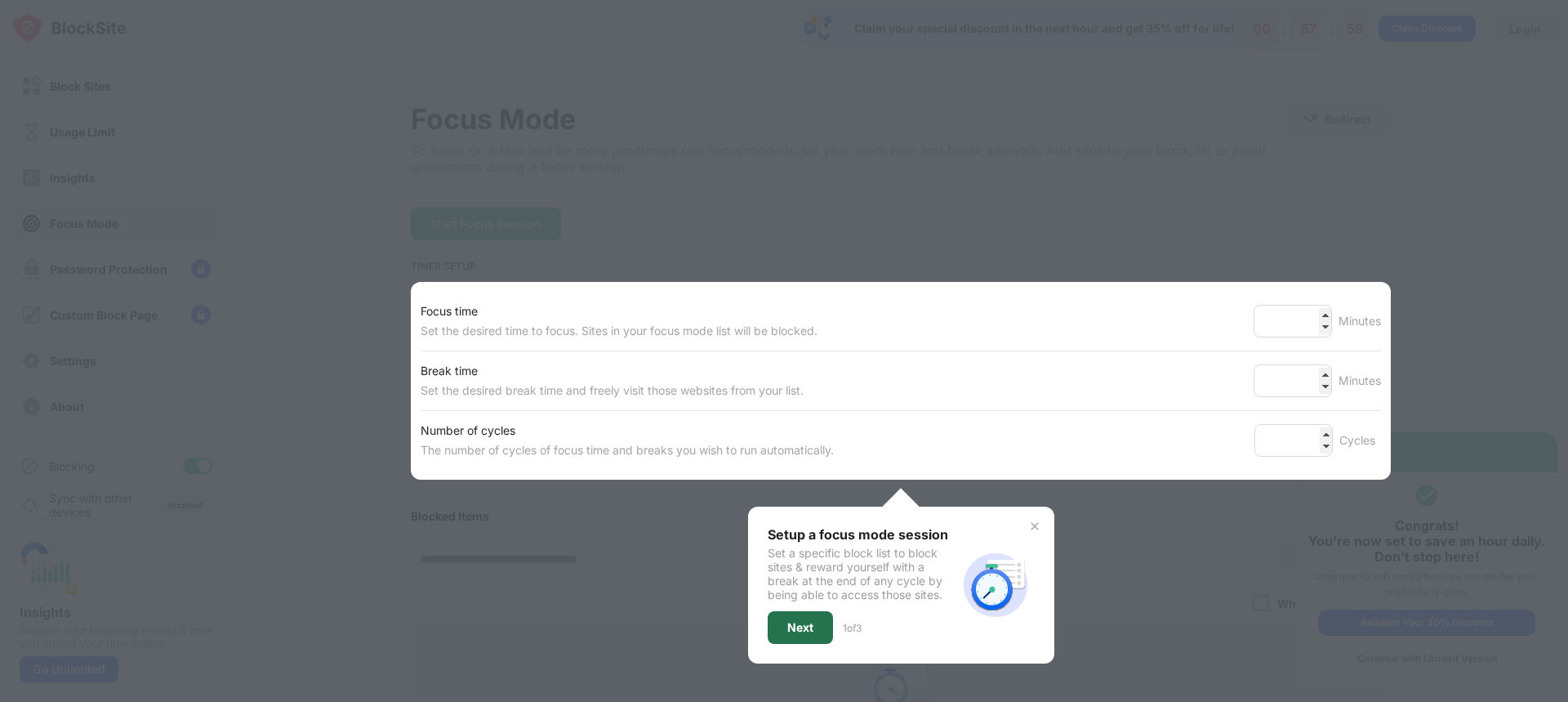
click at [793, 621] on div "Next" at bounding box center [800, 627] width 65 height 33
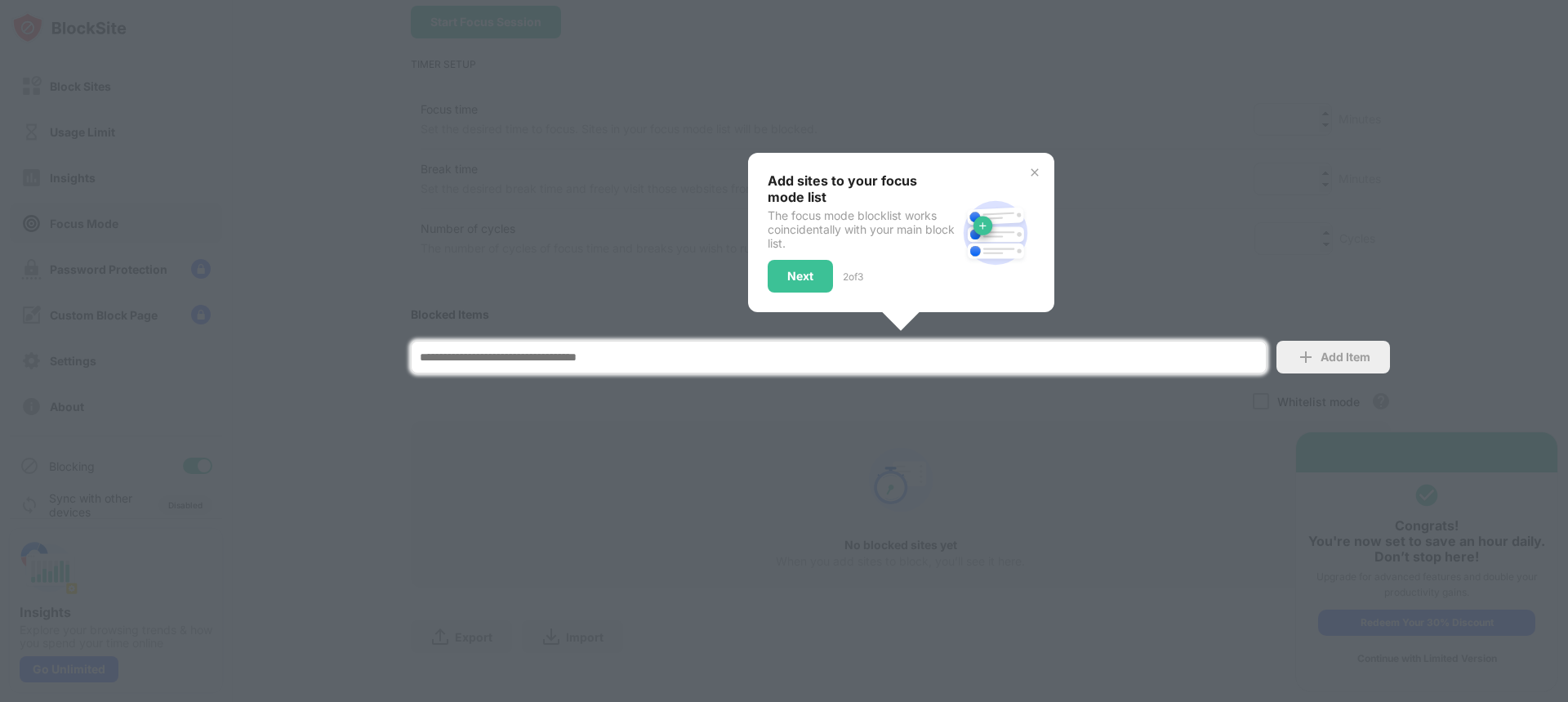
scroll to position [227, 0]
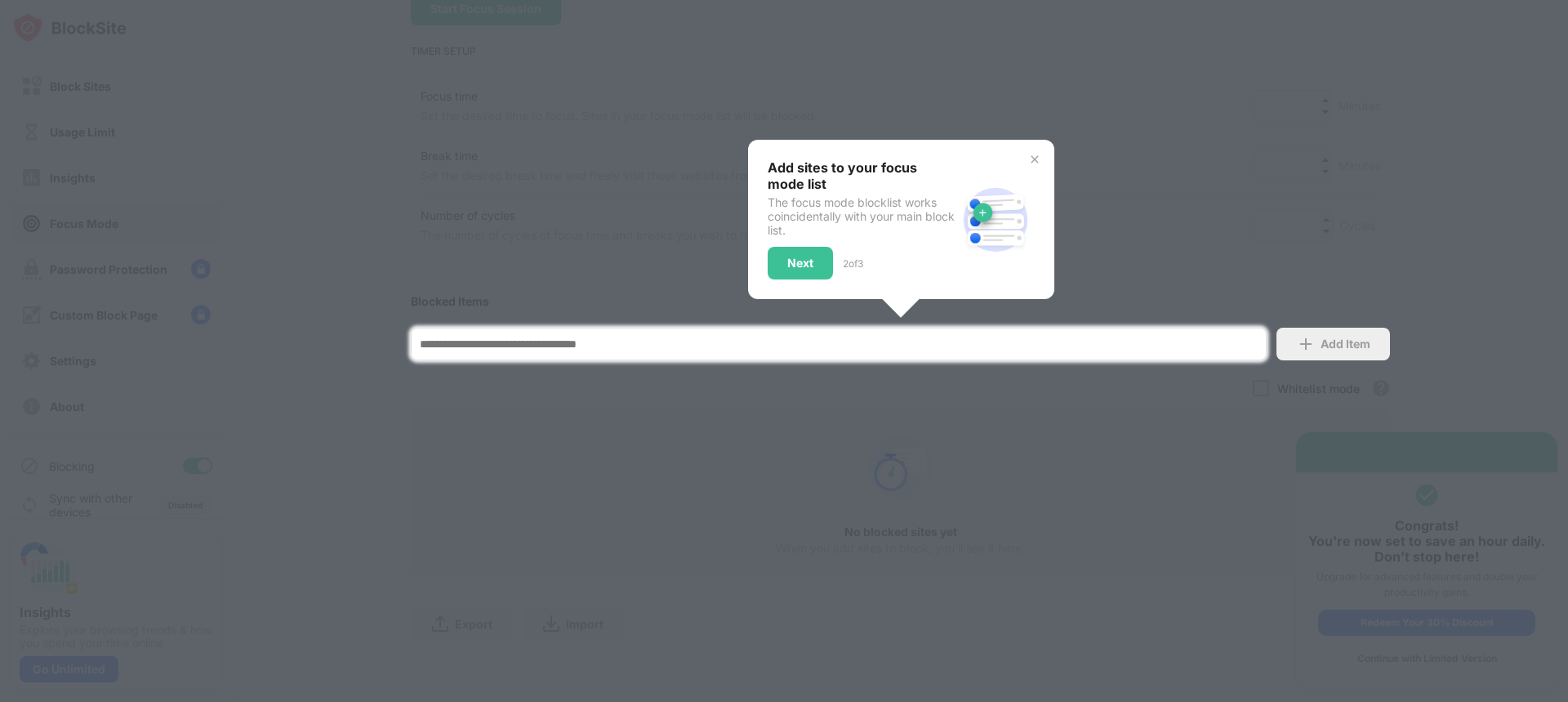
click at [893, 466] on div at bounding box center [784, 351] width 1568 height 702
click at [799, 256] on div "Next" at bounding box center [800, 263] width 26 height 13
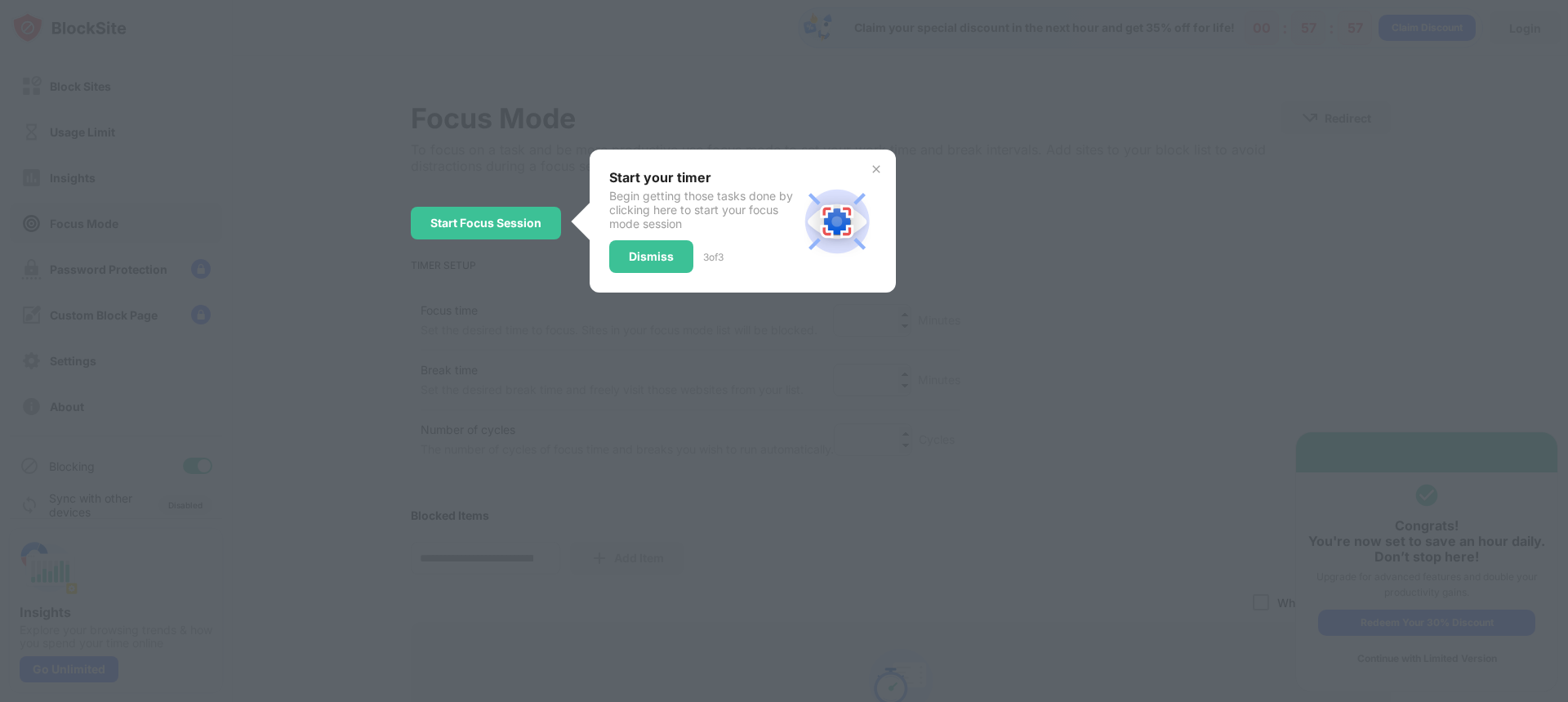
scroll to position [0, 0]
click at [661, 271] on div "Dismiss" at bounding box center [651, 257] width 85 height 33
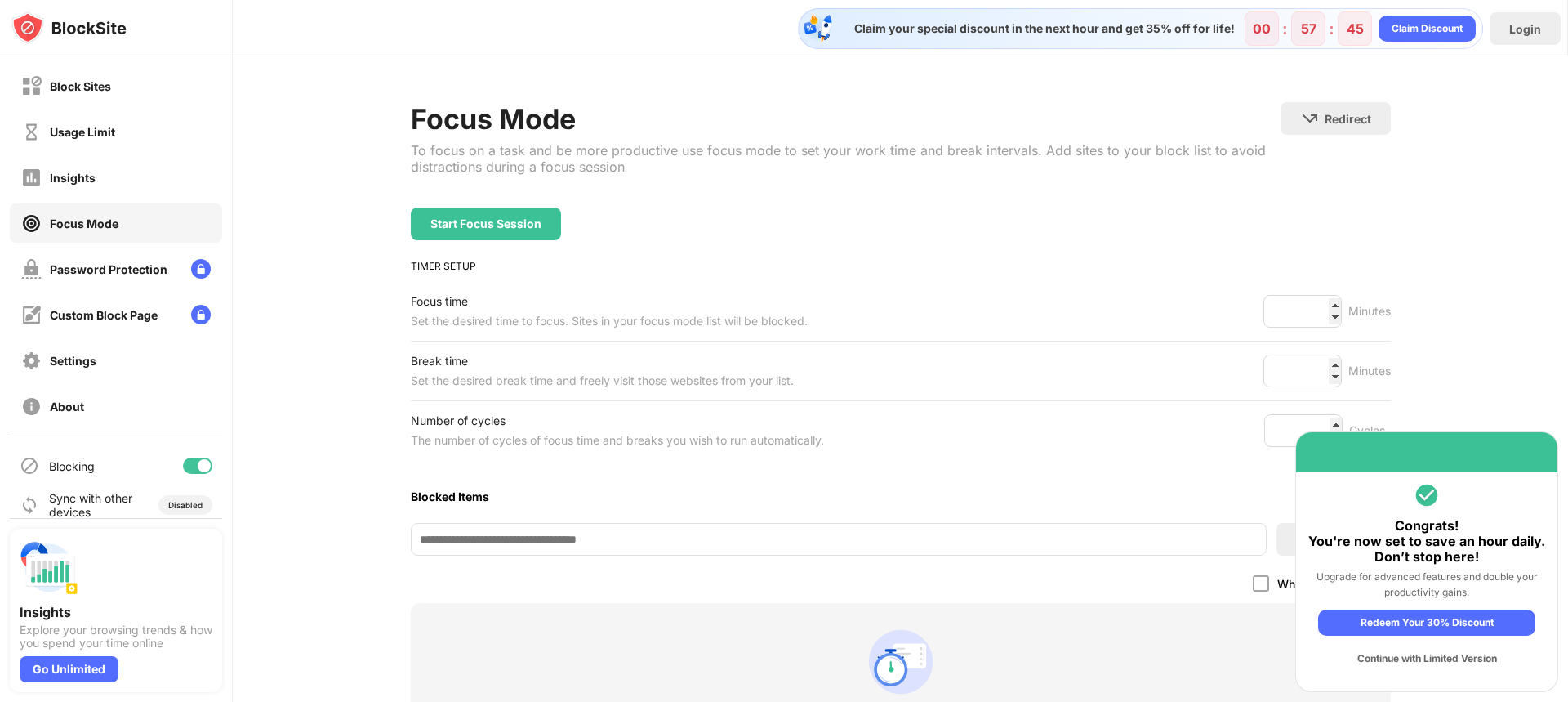
scroll to position [208, 0]
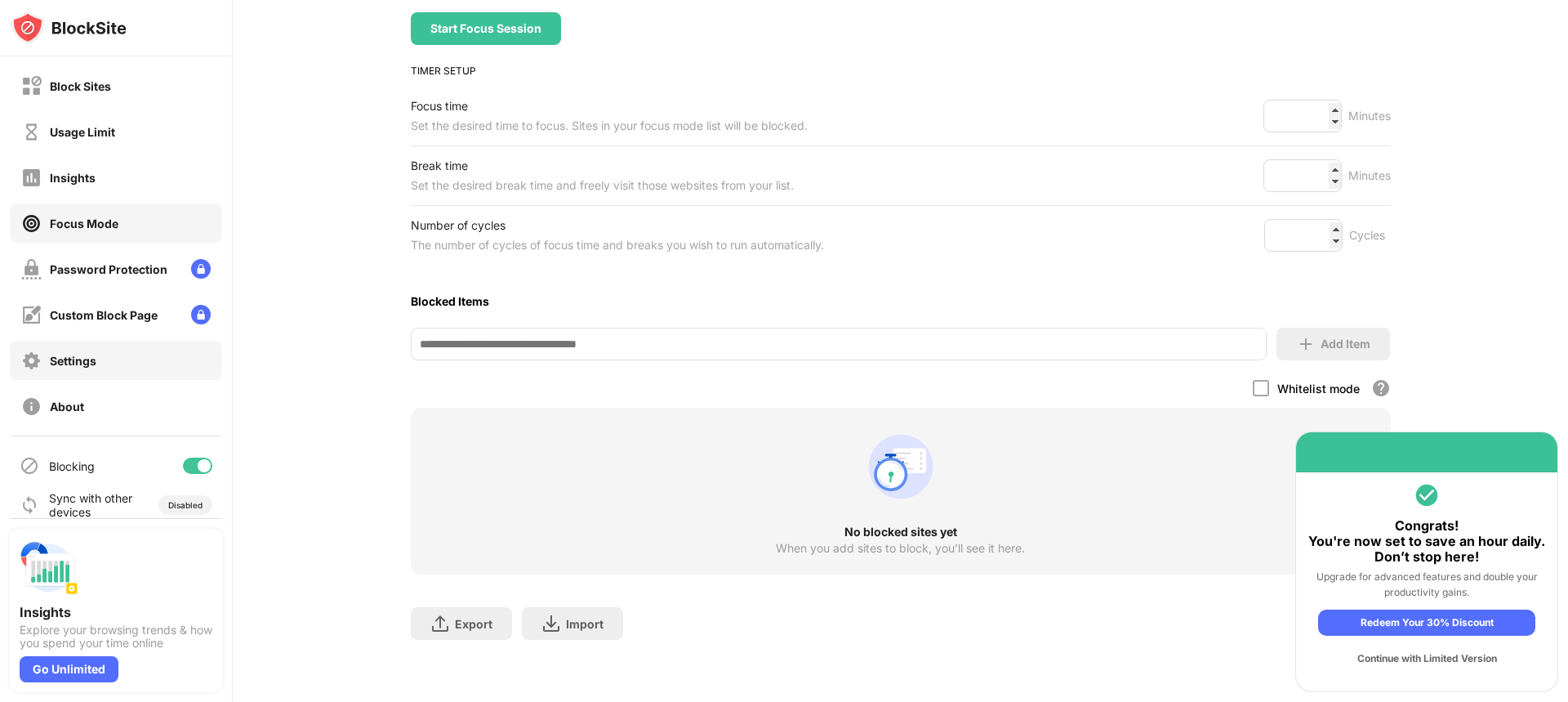
click at [87, 361] on div "Settings" at bounding box center [74, 361] width 47 height 14
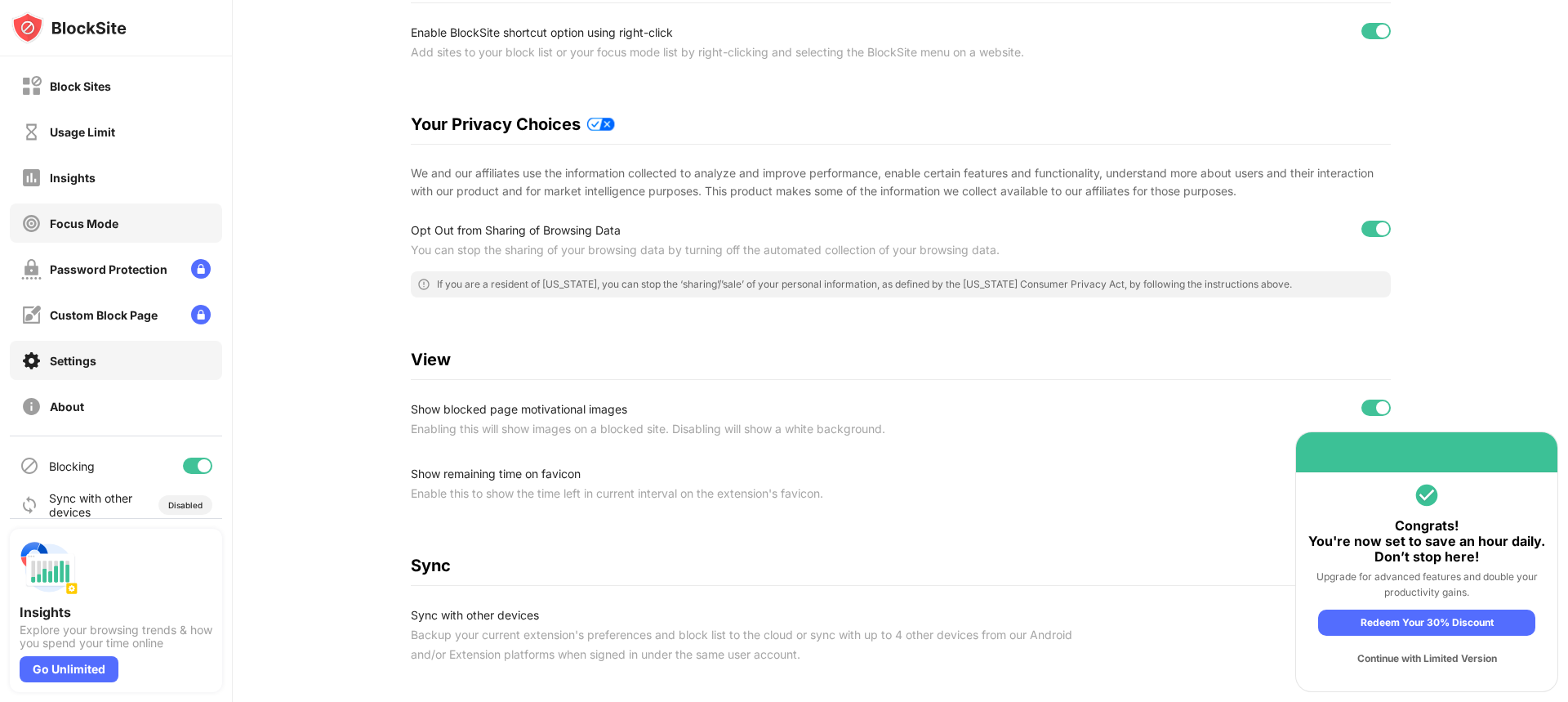
click at [85, 205] on div "Focus Mode" at bounding box center [116, 223] width 213 height 39
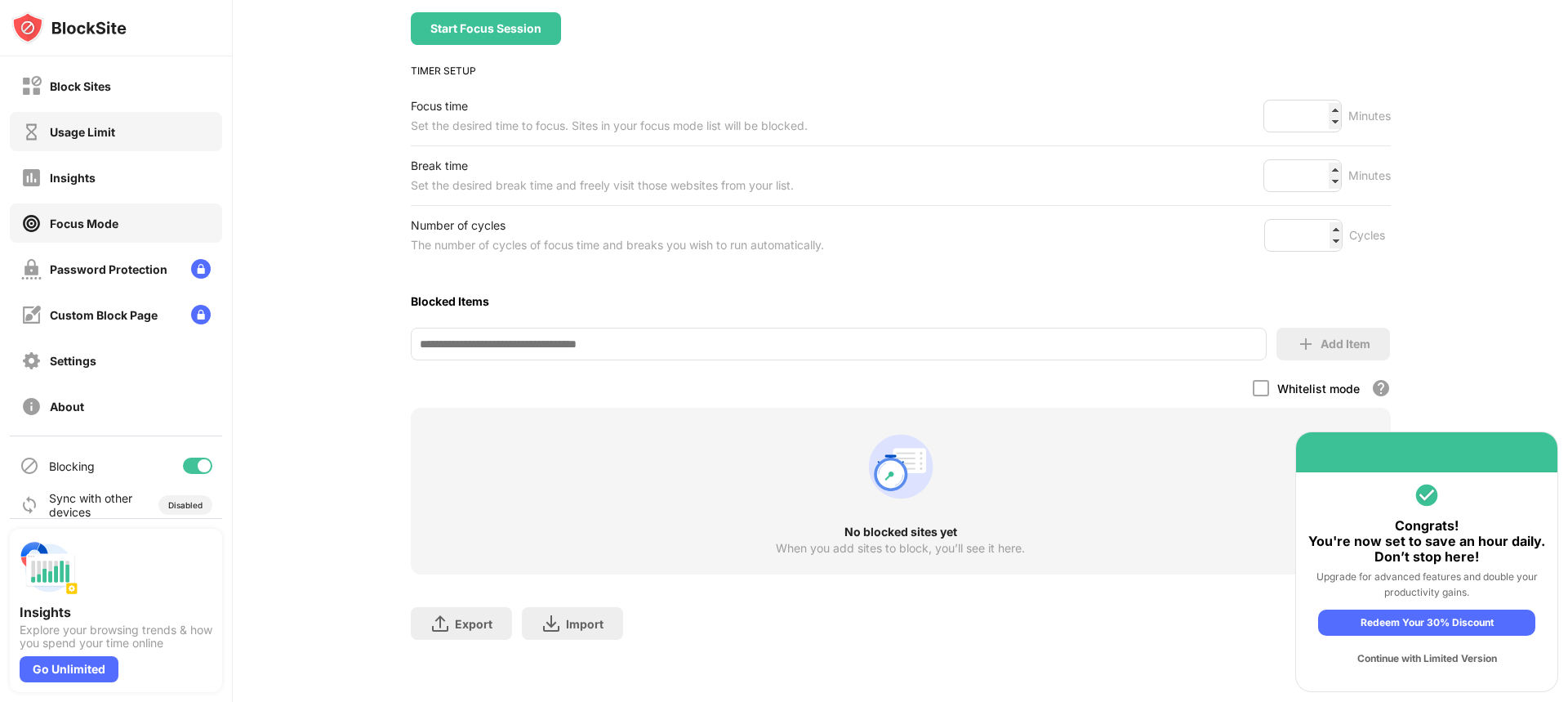
click at [84, 150] on div "Usage Limit" at bounding box center [116, 132] width 213 height 39
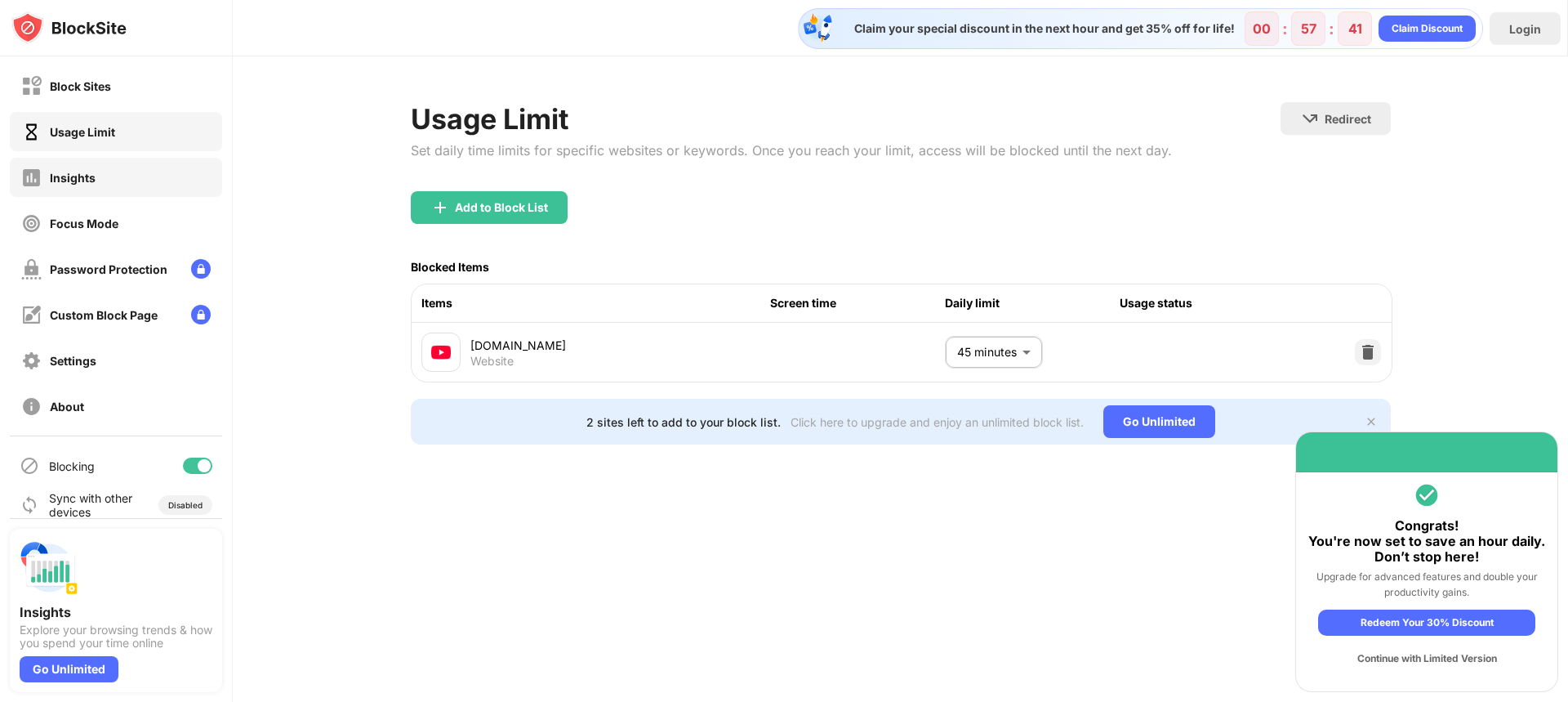
click at [77, 169] on div "Insights" at bounding box center [58, 178] width 75 height 20
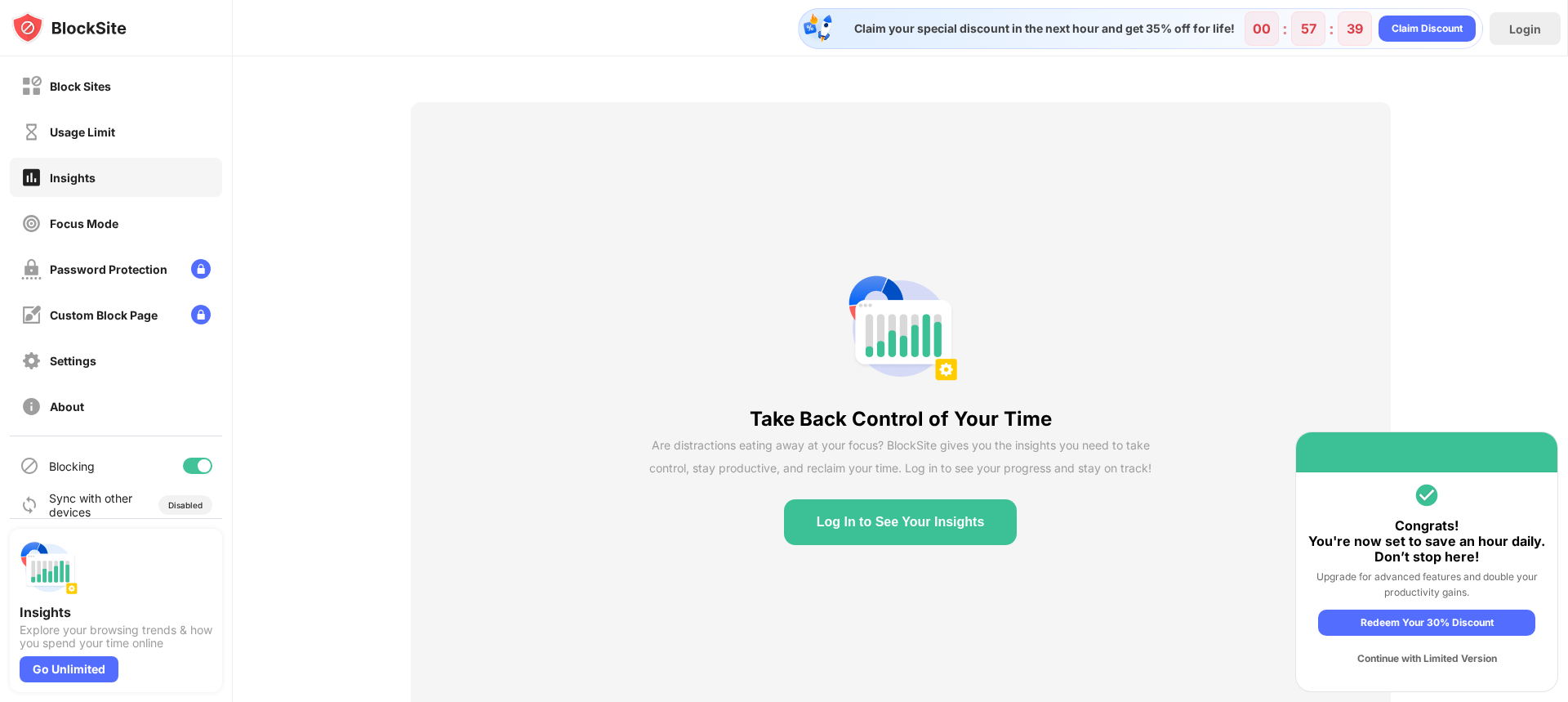
click at [1432, 655] on div "Continue with Limited Version" at bounding box center [1427, 658] width 218 height 26
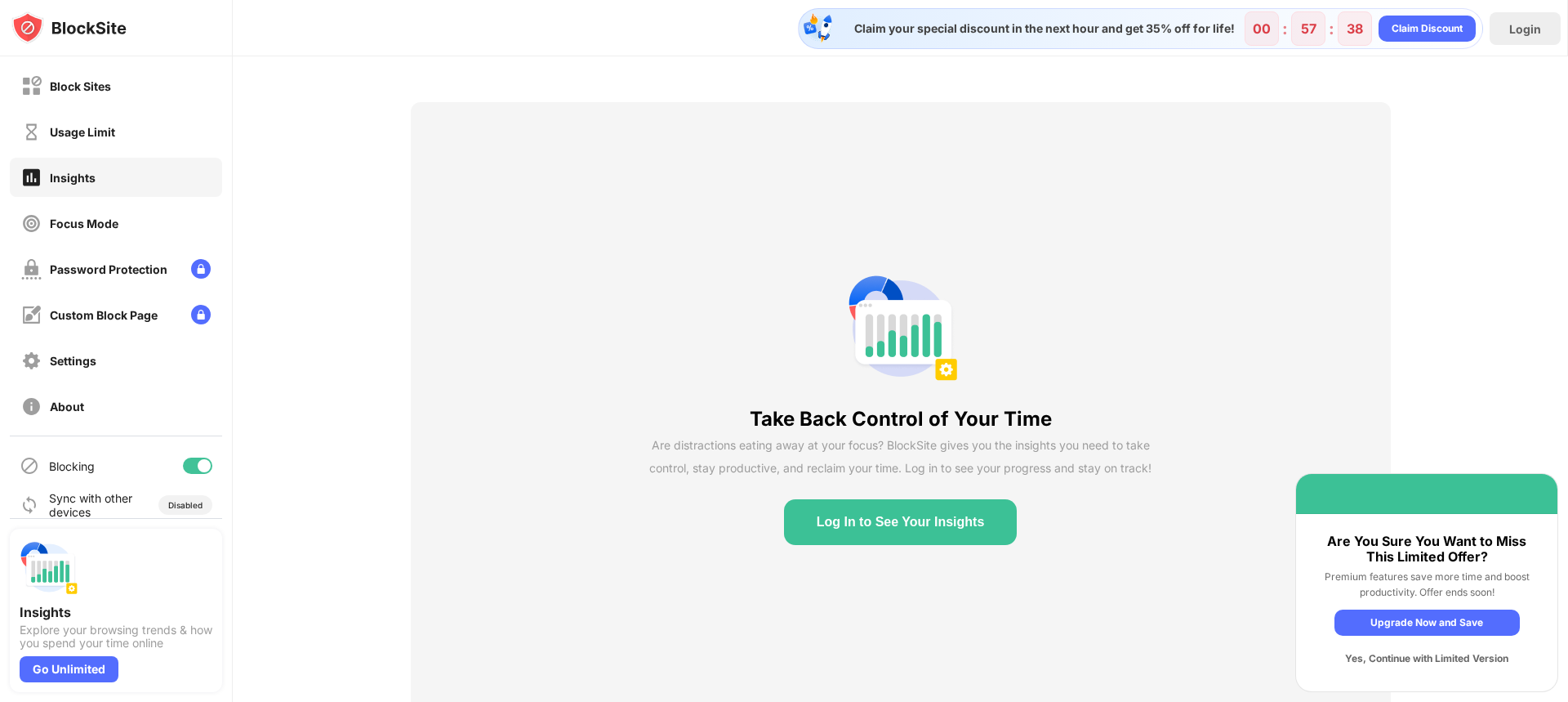
click at [1432, 655] on div "Yes, Continue with Limited Version" at bounding box center [1427, 658] width 186 height 26
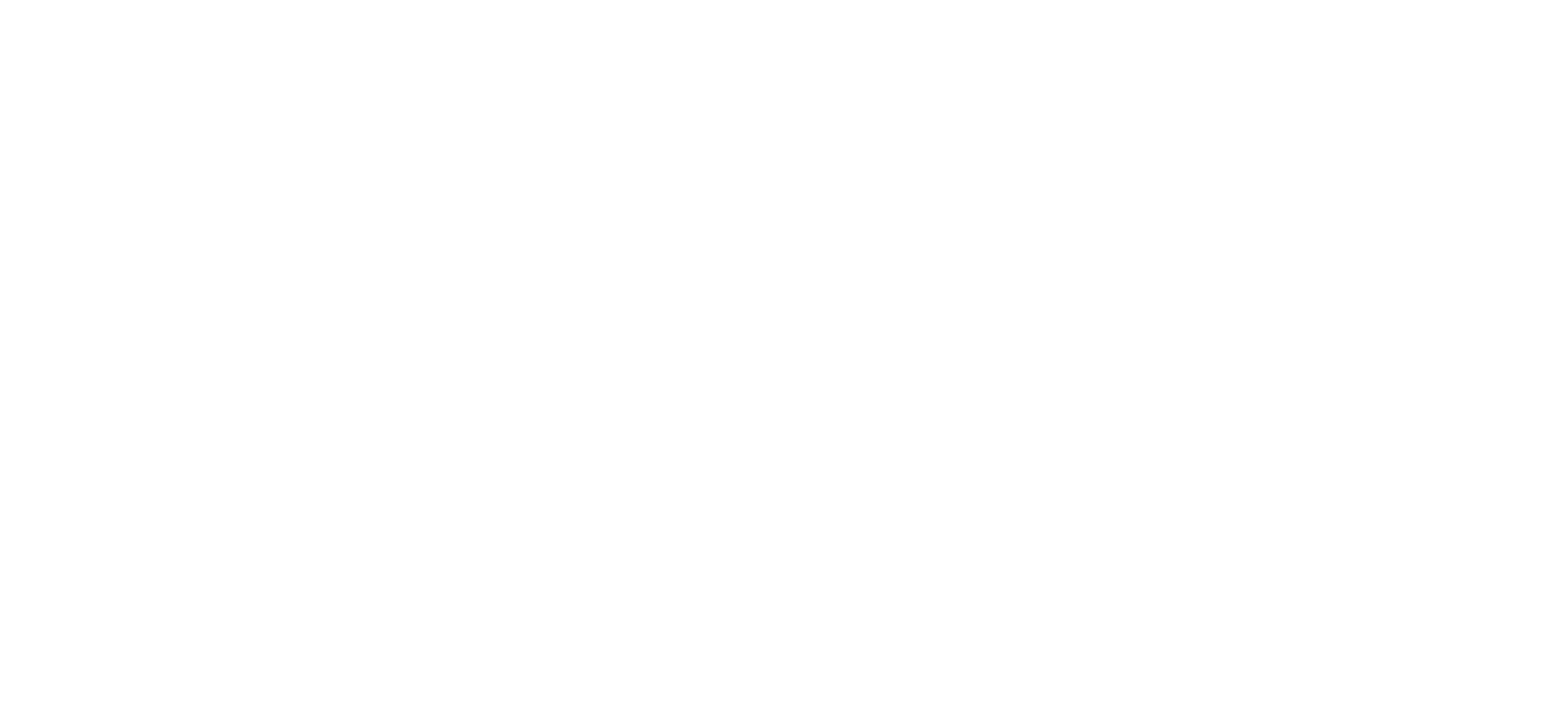
click at [477, 7] on html at bounding box center [784, 3] width 1568 height 7
